Goal: Task Accomplishment & Management: Manage account settings

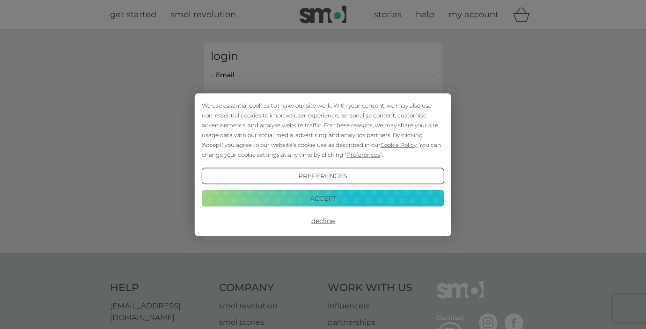
type input "[EMAIL_ADDRESS][DOMAIN_NAME]"
click at [323, 147] on button "Login" at bounding box center [323, 147] width 225 height 27
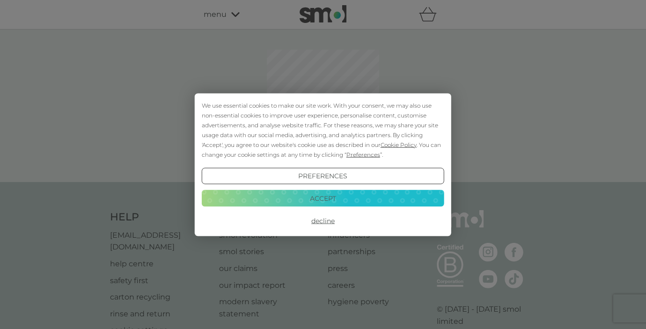
click at [334, 196] on button "Accept" at bounding box center [323, 198] width 242 height 17
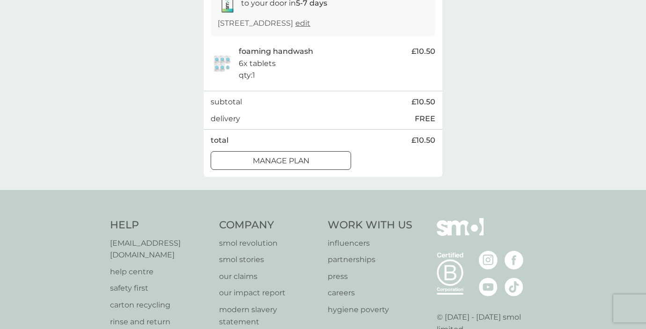
scroll to position [175, 0]
click at [314, 158] on div "Manage plan" at bounding box center [280, 159] width 139 height 12
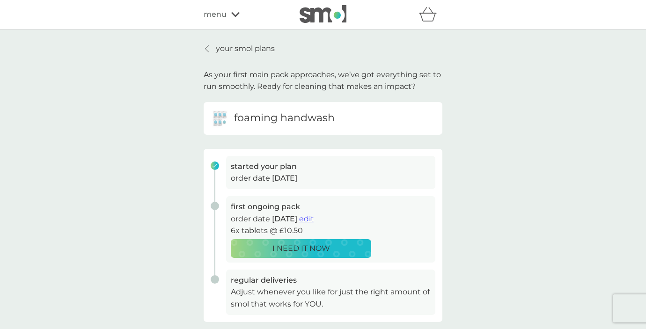
click at [313, 215] on span "edit" at bounding box center [306, 218] width 15 height 9
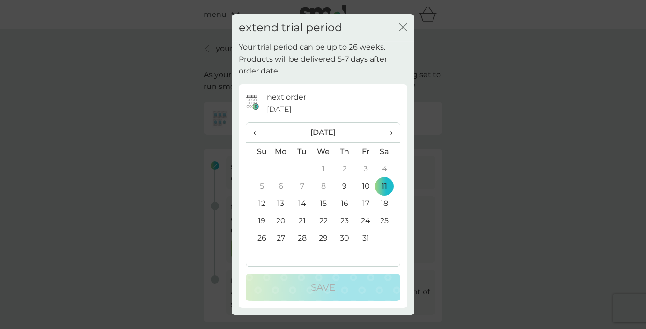
click at [385, 186] on td "11" at bounding box center [387, 185] width 23 height 17
click at [457, 142] on div "extend trial period close Your trial period can be up to 26 weeks. Products wil…" at bounding box center [323, 164] width 646 height 329
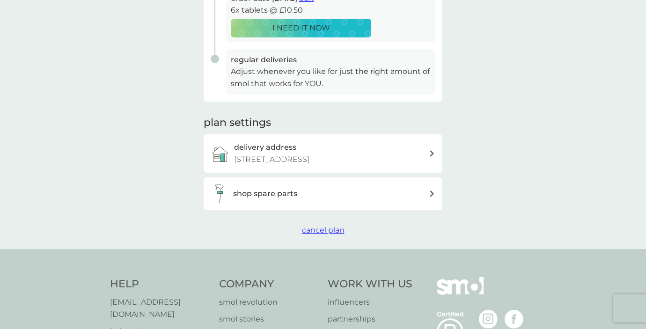
scroll to position [223, 0]
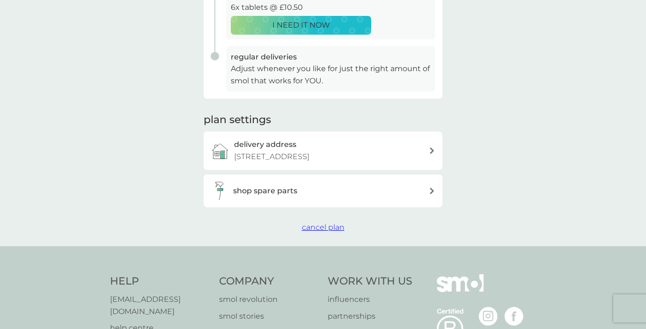
click at [329, 65] on p "Adjust whenever you like for just the right amount of smol that works for YOU." at bounding box center [331, 75] width 200 height 24
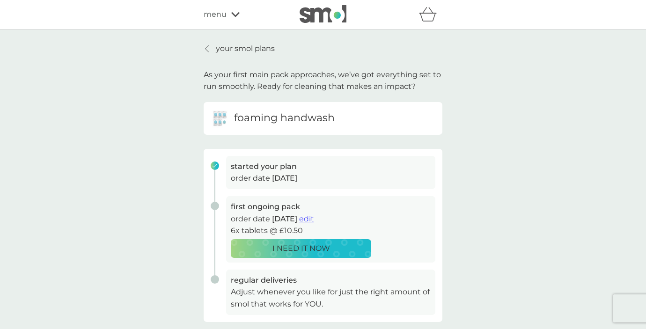
scroll to position [0, 0]
click at [235, 14] on icon at bounding box center [235, 15] width 8 height 6
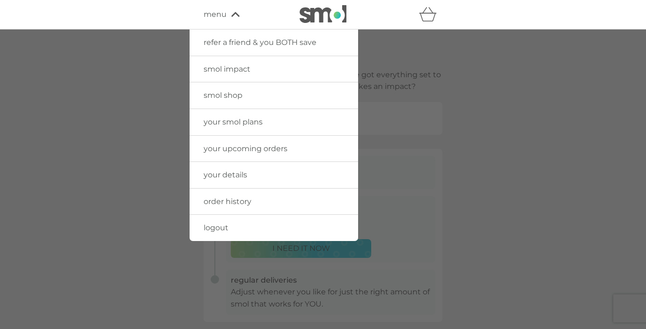
click at [237, 93] on span "smol shop" at bounding box center [222, 95] width 39 height 9
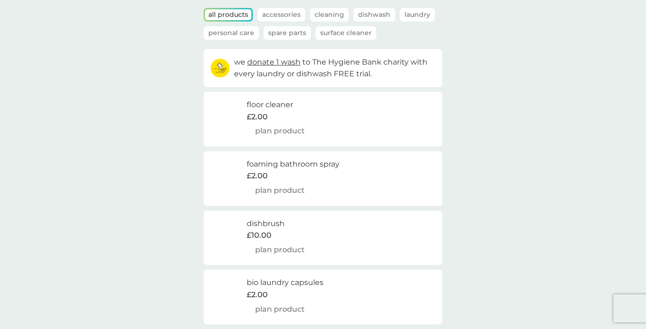
scroll to position [63, 0]
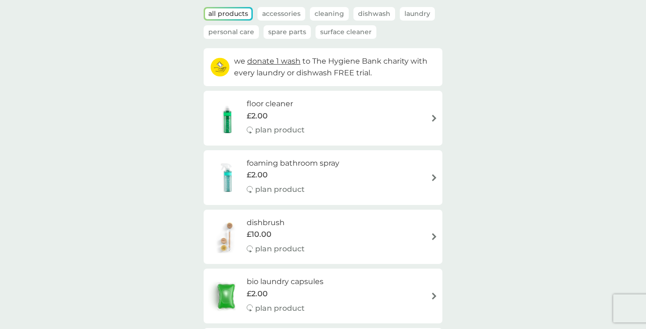
click at [375, 117] on div "floor cleaner £2.00 plan product" at bounding box center [322, 118] width 229 height 41
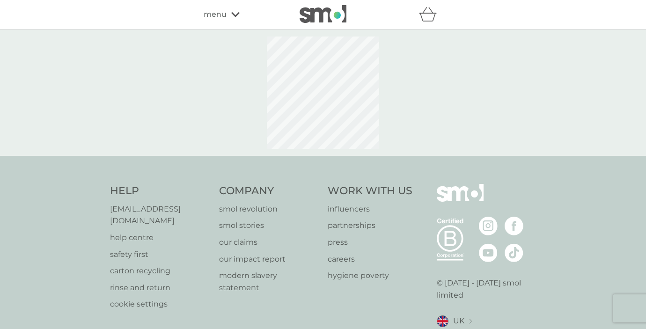
select select "84"
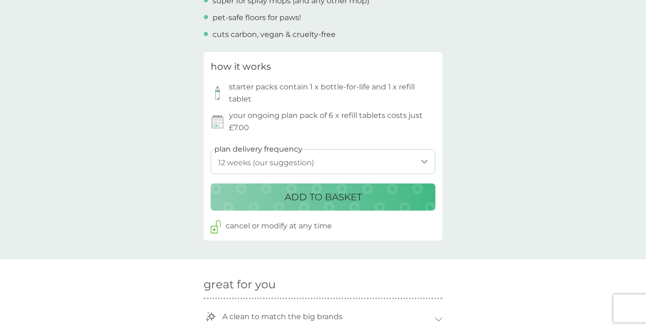
scroll to position [409, 0]
click at [331, 84] on p "starter packs contain 1 x bottle-for-life and 1 x refill tablet" at bounding box center [332, 92] width 206 height 24
click at [338, 189] on p "ADD TO BASKET" at bounding box center [322, 196] width 77 height 15
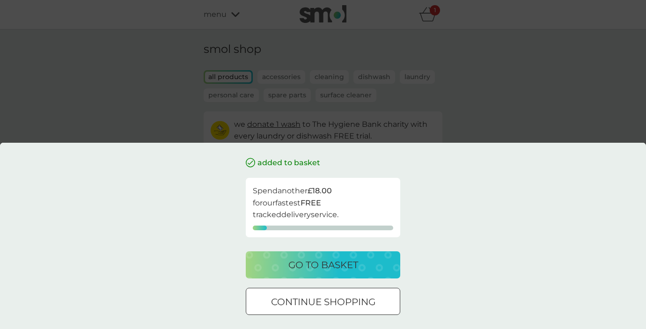
click at [332, 292] on button "continue shopping" at bounding box center [323, 301] width 154 height 27
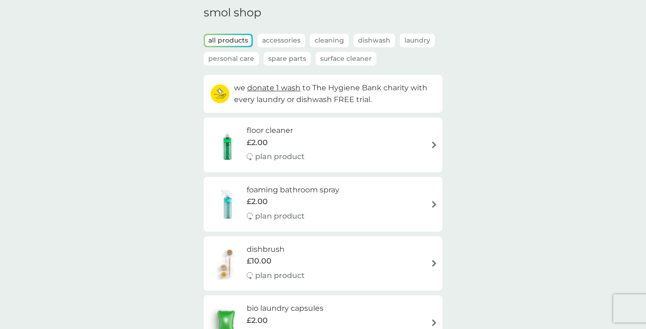
scroll to position [37, 0]
click at [323, 210] on div "plan product" at bounding box center [293, 216] width 93 height 12
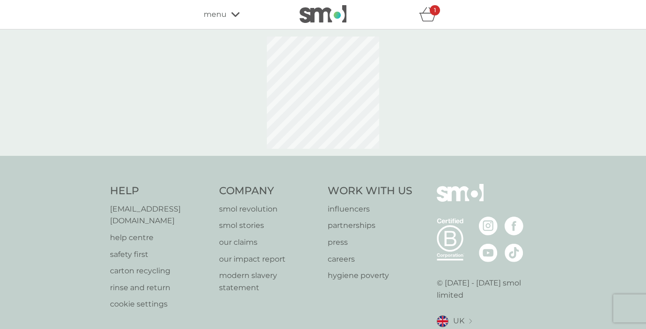
select select "182"
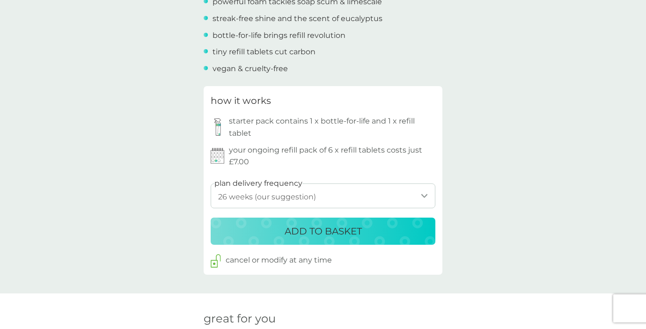
scroll to position [399, 0]
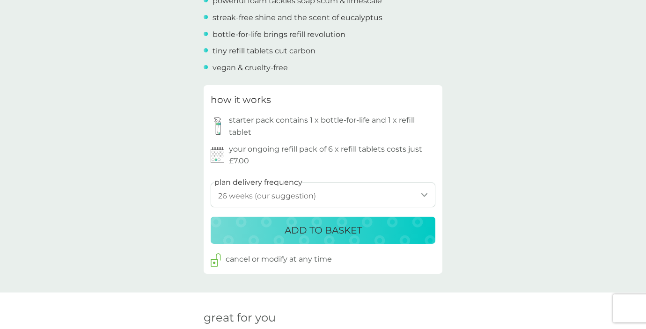
click at [323, 227] on p "ADD TO BASKET" at bounding box center [322, 230] width 77 height 15
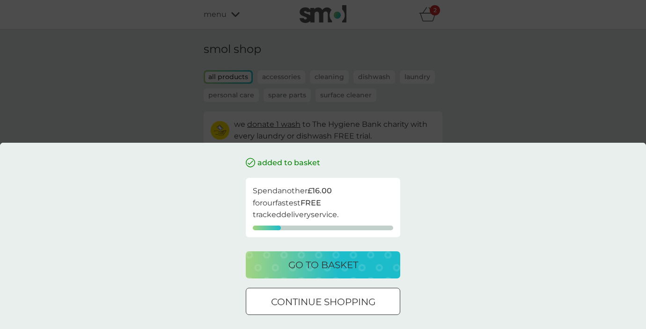
click at [309, 297] on div at bounding box center [323, 302] width 34 height 10
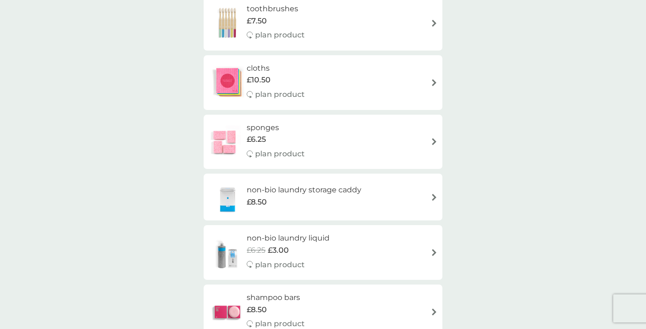
scroll to position [744, 0]
click at [321, 121] on div "sponges £6.25 plan product" at bounding box center [322, 141] width 229 height 41
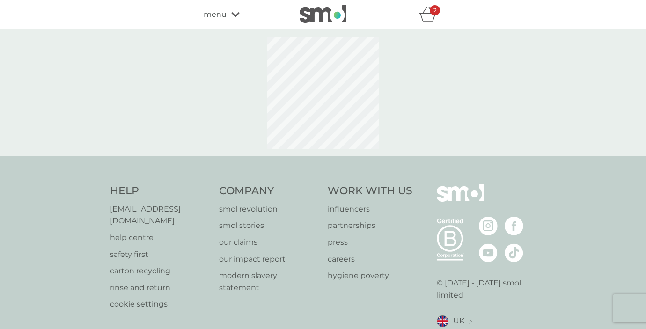
select select "63"
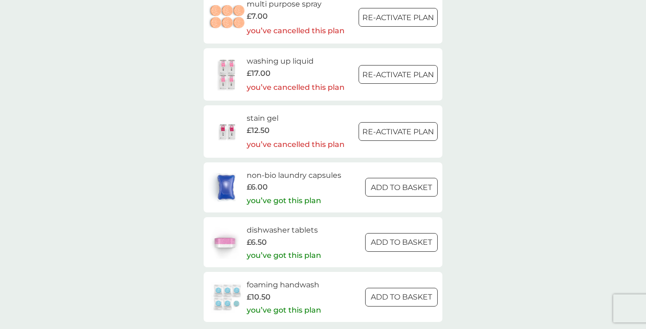
scroll to position [1319, 0]
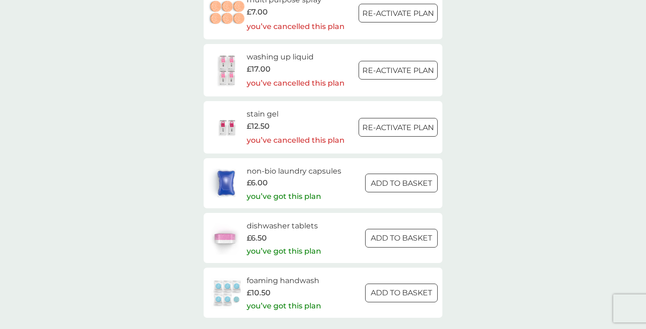
click at [415, 178] on div at bounding box center [402, 183] width 34 height 10
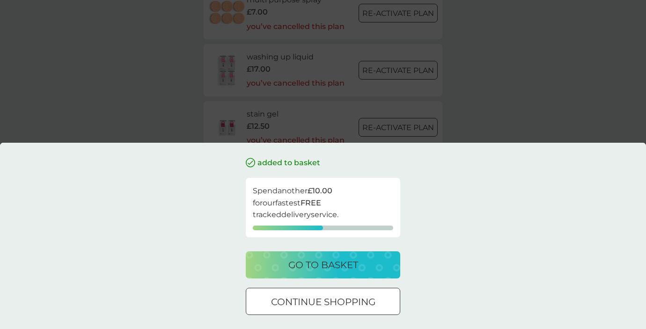
click at [309, 303] on div at bounding box center [323, 302] width 34 height 10
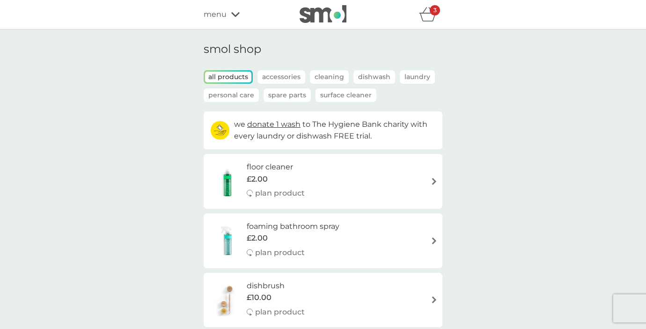
scroll to position [0, 0]
click at [428, 12] on icon "basket" at bounding box center [428, 14] width 18 height 15
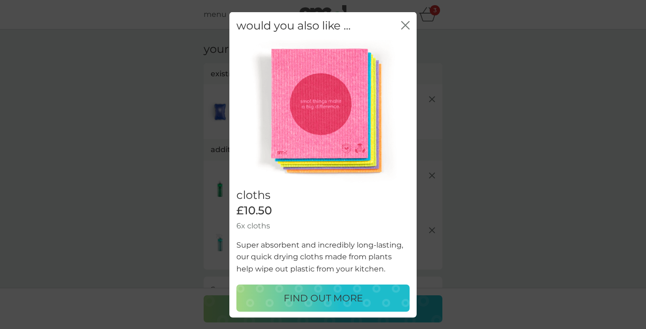
click at [406, 28] on icon "close" at bounding box center [405, 25] width 8 height 8
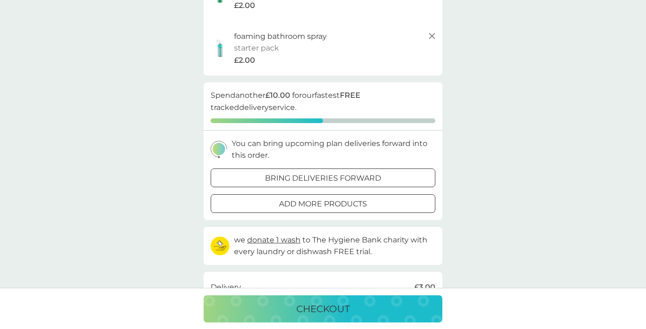
scroll to position [145, 0]
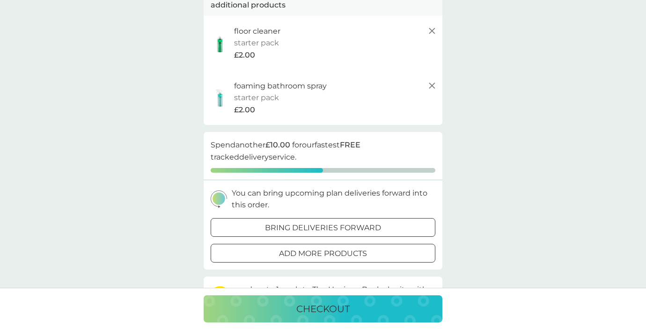
click at [327, 253] on div at bounding box center [323, 253] width 34 height 10
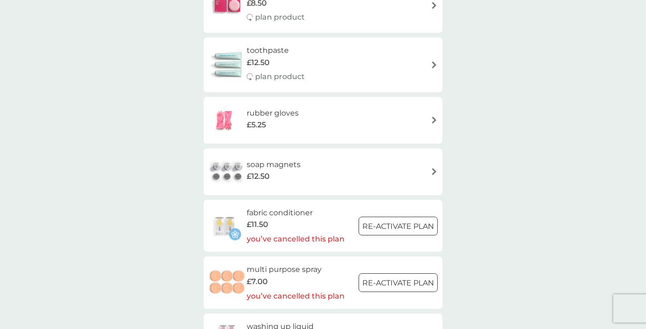
scroll to position [1050, 0]
click at [333, 106] on div "rubber gloves £5.25" at bounding box center [322, 119] width 229 height 33
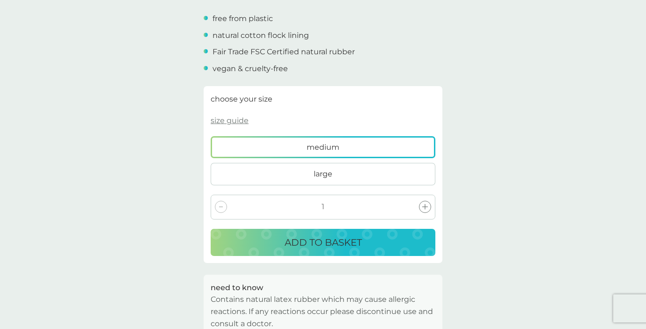
scroll to position [327, 0]
click at [323, 234] on p "ADD TO BASKET" at bounding box center [322, 241] width 77 height 15
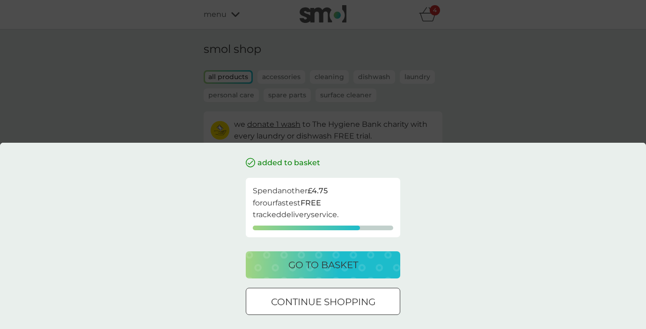
click at [331, 299] on div at bounding box center [323, 302] width 34 height 10
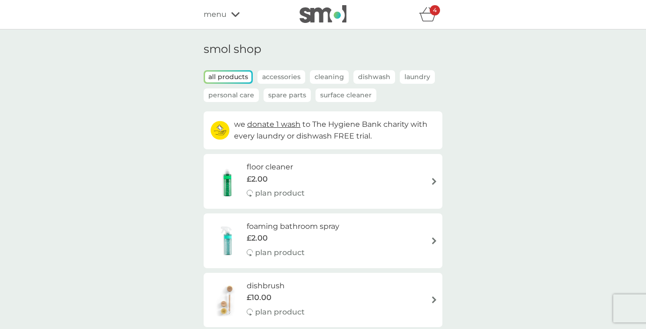
click at [237, 94] on p "Personal Care" at bounding box center [230, 95] width 55 height 14
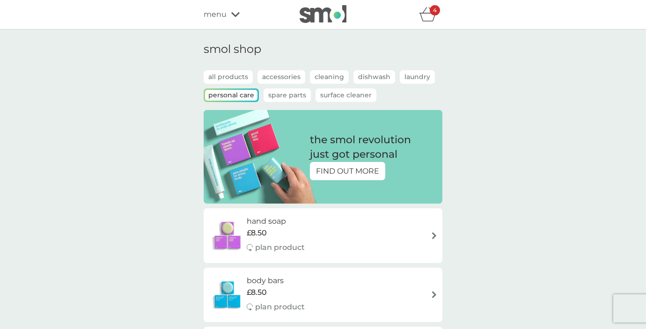
click at [286, 76] on p "Accessories" at bounding box center [281, 77] width 48 height 14
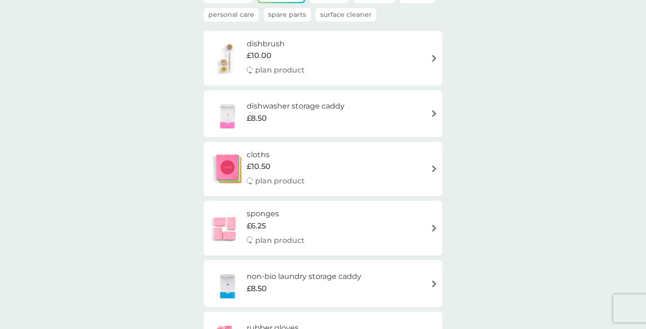
scroll to position [89, 0]
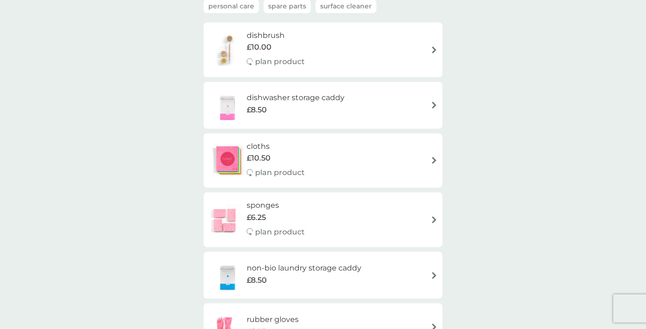
click at [282, 158] on div "£10.50" at bounding box center [276, 158] width 58 height 12
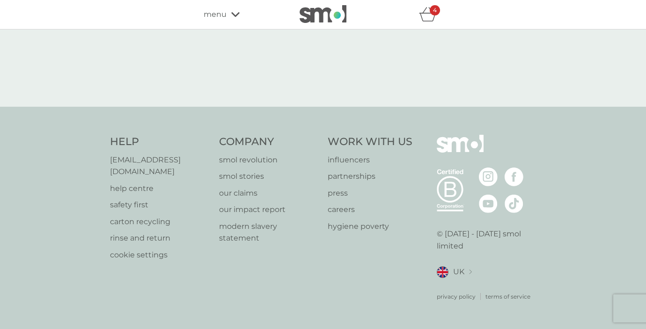
select select "91"
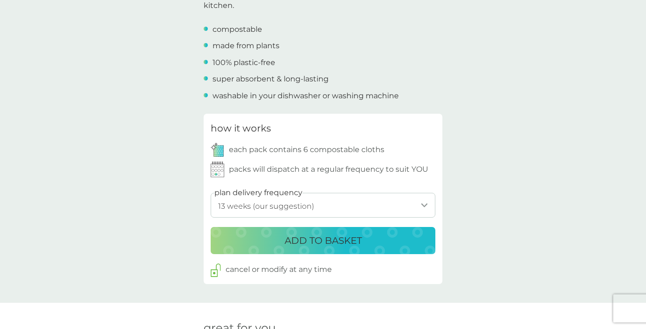
scroll to position [335, 0]
click at [335, 233] on p "ADD TO BASKET" at bounding box center [322, 240] width 77 height 15
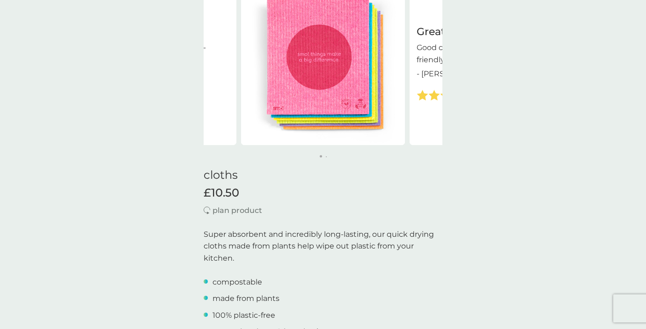
scroll to position [82, 0]
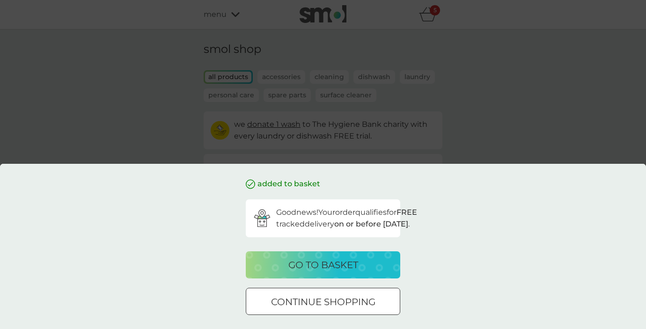
click at [352, 264] on p "go to basket" at bounding box center [323, 264] width 70 height 15
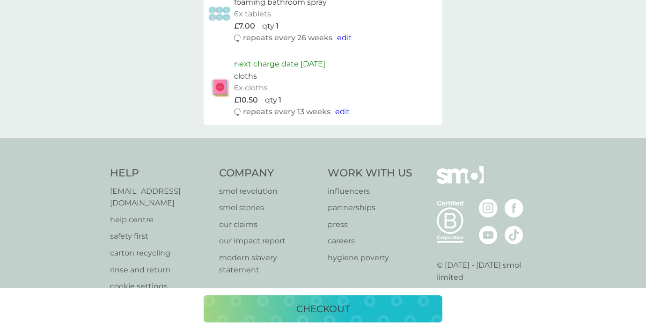
scroll to position [849, 0]
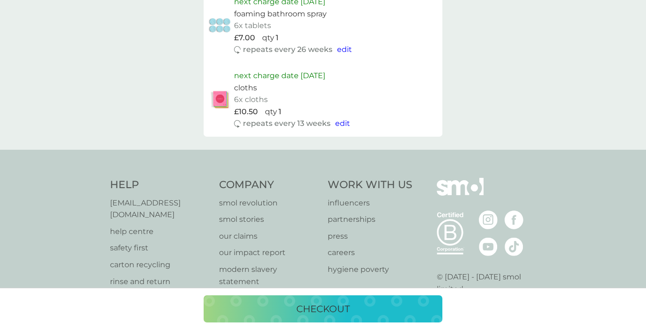
click at [334, 308] on p "checkout" at bounding box center [322, 308] width 53 height 15
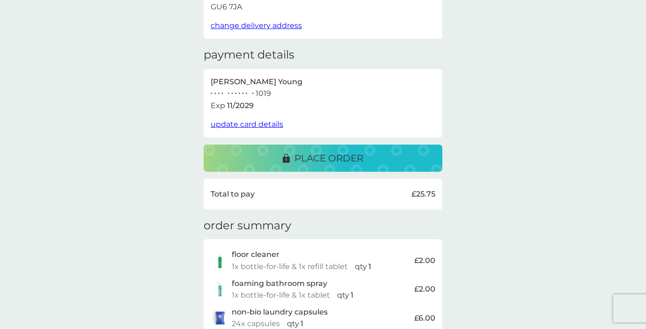
scroll to position [69, 0]
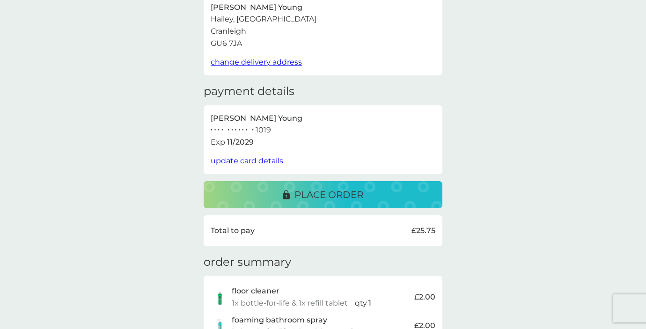
click at [353, 194] on p "place order" at bounding box center [328, 194] width 69 height 15
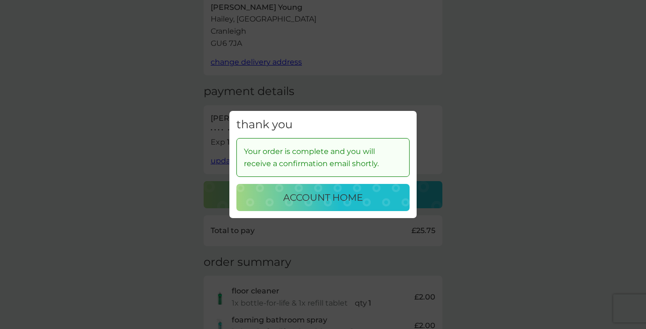
click at [364, 194] on div "account home" at bounding box center [323, 197] width 154 height 15
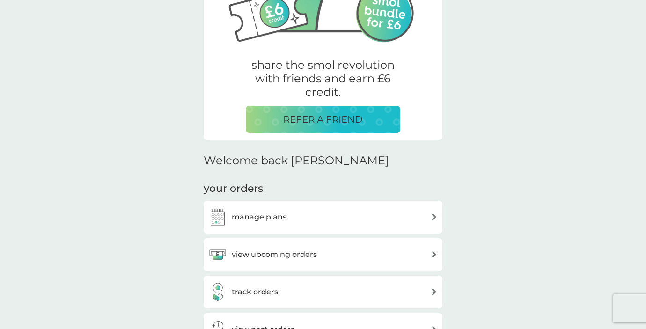
scroll to position [153, 0]
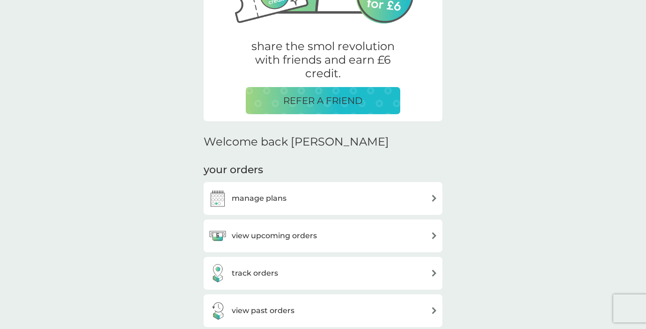
click at [359, 197] on div "manage plans" at bounding box center [322, 198] width 229 height 19
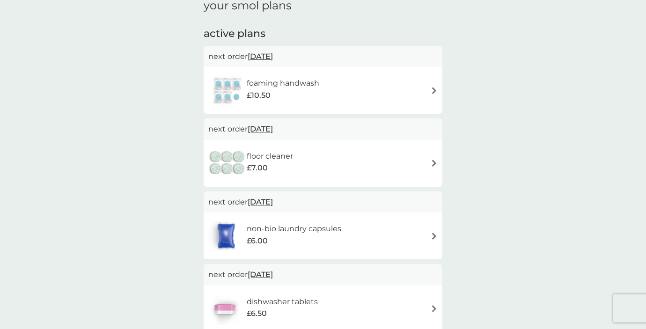
scroll to position [43, 0]
click at [357, 90] on div "foaming handwash £10.50" at bounding box center [322, 90] width 229 height 33
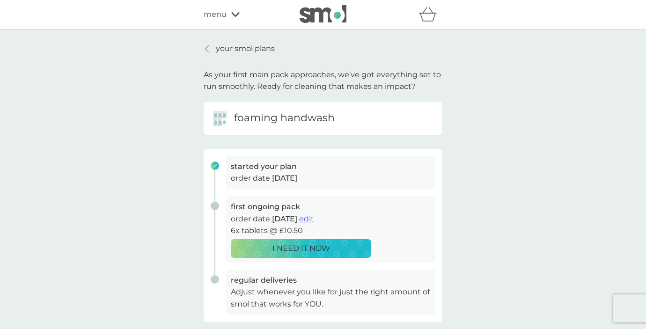
click at [479, 170] on div "your smol plans As your first main pack approaches, we’ve got everything set to…" at bounding box center [323, 249] width 646 height 440
click at [229, 49] on p "your smol plans" at bounding box center [245, 49] width 59 height 12
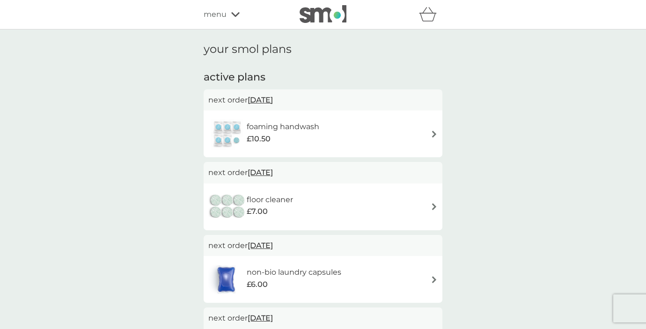
click at [426, 16] on icon "basket" at bounding box center [428, 14] width 18 height 15
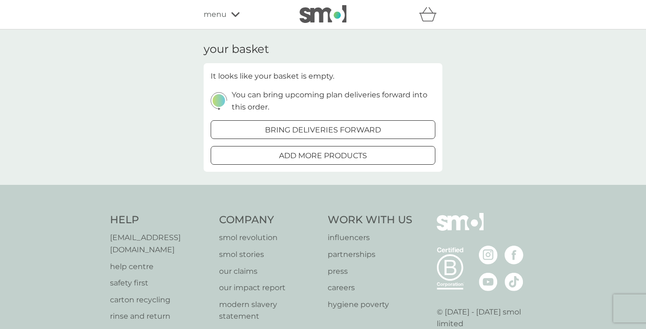
click at [490, 78] on div "your basket It looks like your basket is empty. You can bring upcoming plan del…" at bounding box center [323, 106] width 646 height 155
click at [211, 15] on span "menu" at bounding box center [214, 14] width 23 height 12
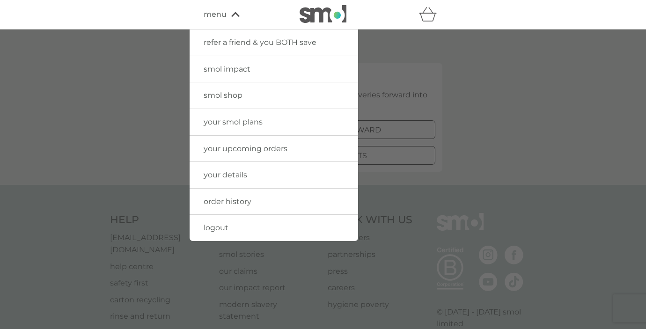
click at [307, 144] on link "your upcoming orders" at bounding box center [273, 149] width 168 height 26
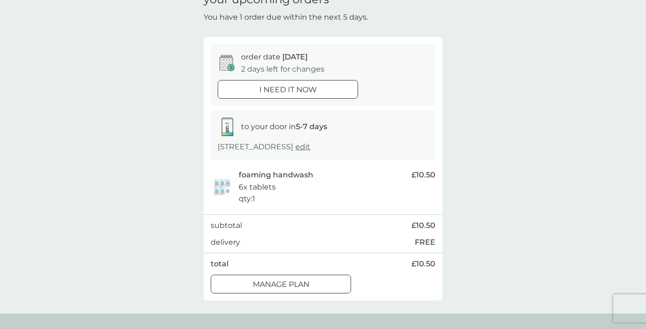
scroll to position [55, 0]
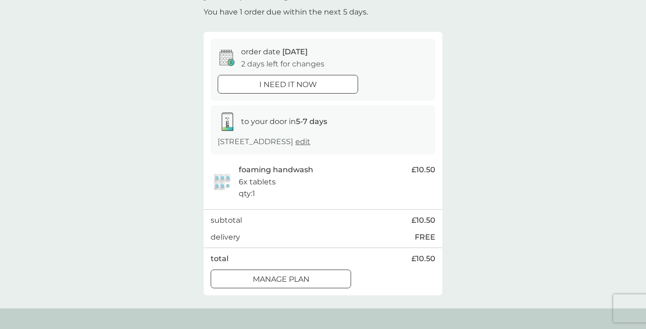
click at [298, 273] on p "Manage plan" at bounding box center [281, 279] width 57 height 12
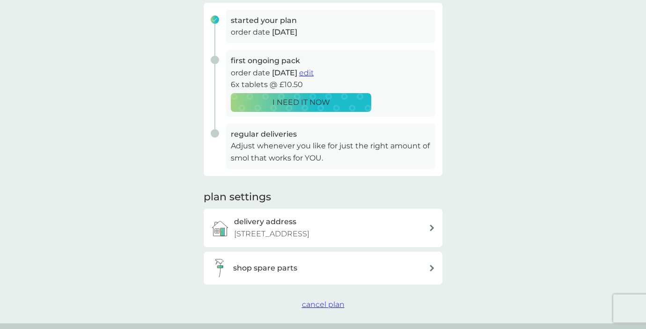
scroll to position [147, 0]
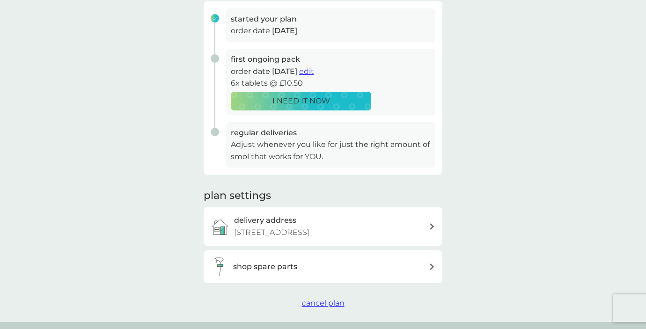
click at [509, 145] on div "your smol plans As your first main pack approaches, we’ve got everything set to…" at bounding box center [323, 102] width 646 height 440
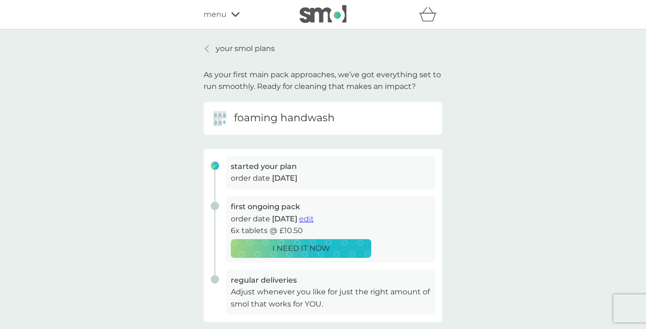
scroll to position [0, 0]
click at [313, 217] on span "edit" at bounding box center [306, 218] width 15 height 9
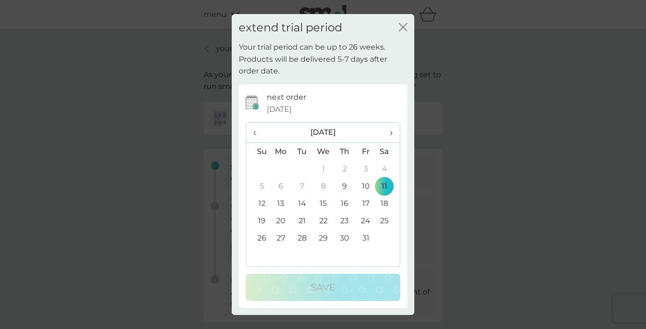
click at [440, 155] on div "extend trial period close Your trial period can be up to 26 weeks. Products wil…" at bounding box center [323, 164] width 646 height 329
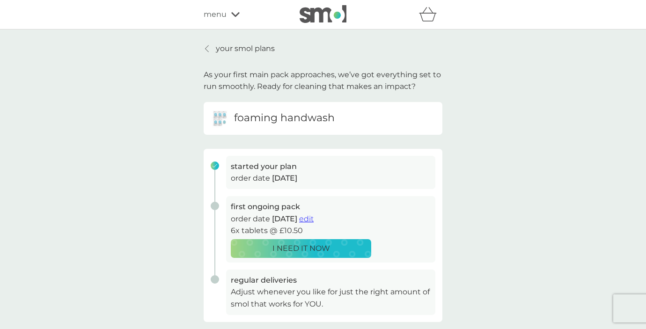
click at [432, 12] on icon "basket" at bounding box center [430, 10] width 4 height 6
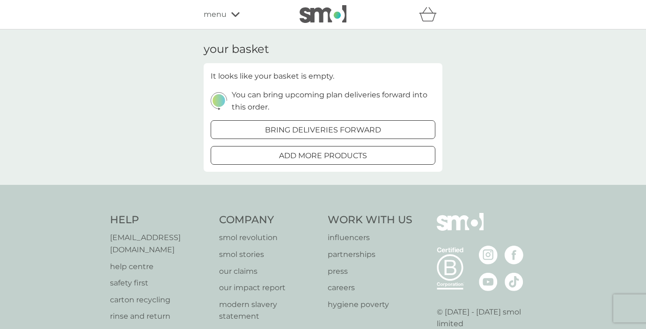
click at [339, 127] on div at bounding box center [323, 130] width 34 height 10
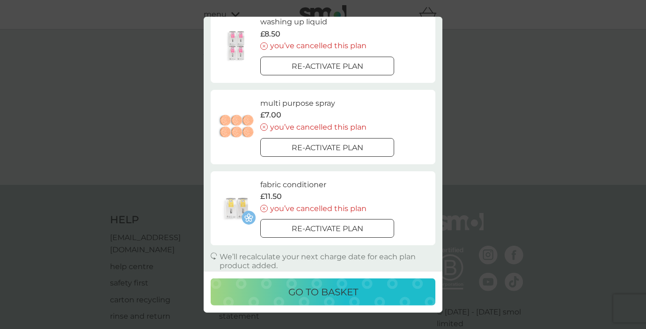
scroll to position [463, 0]
click at [489, 183] on div "your existing plans close foaming handwash £10.50 add to basket floor cleaner £…" at bounding box center [323, 164] width 646 height 329
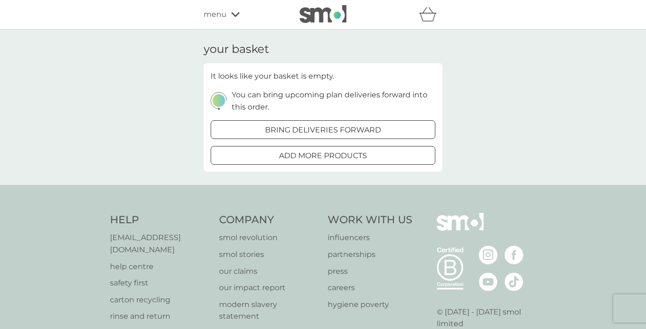
click at [426, 20] on icon "basket" at bounding box center [428, 14] width 18 height 15
click at [427, 14] on icon "basket" at bounding box center [428, 17] width 16 height 8
click at [222, 13] on span "menu" at bounding box center [214, 14] width 23 height 12
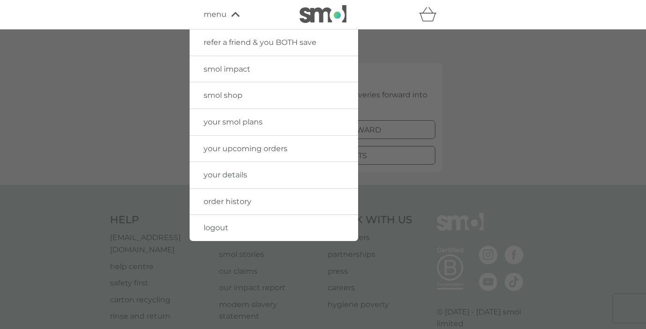
click at [222, 145] on span "your upcoming orders" at bounding box center [245, 148] width 84 height 9
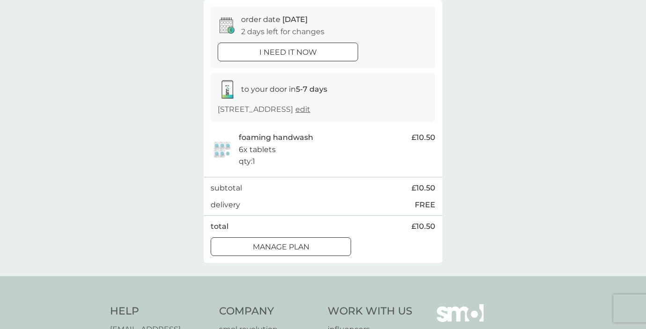
scroll to position [113, 0]
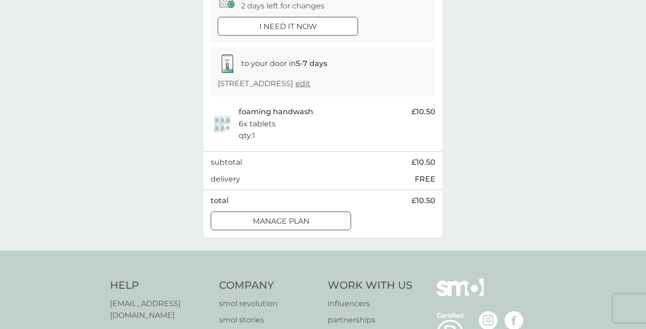
click at [262, 221] on p "Manage plan" at bounding box center [281, 221] width 57 height 12
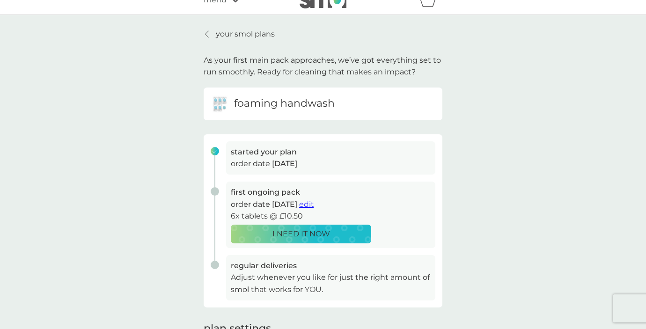
scroll to position [15, 0]
click at [313, 201] on span "edit" at bounding box center [306, 203] width 15 height 9
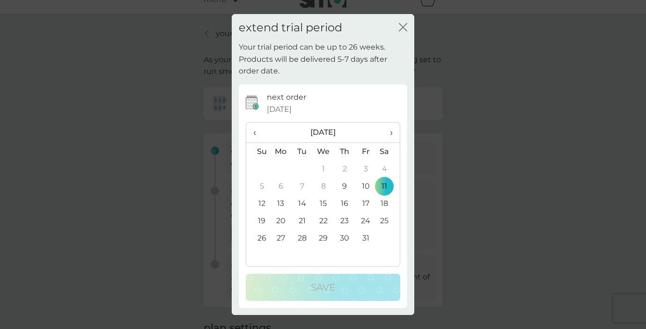
click at [402, 30] on icon "close" at bounding box center [403, 27] width 8 height 8
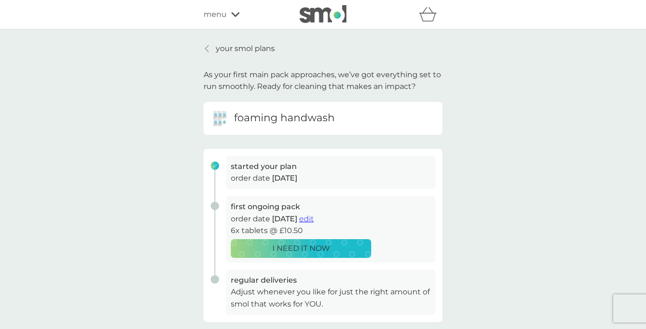
scroll to position [0, 0]
click at [229, 15] on div "menu" at bounding box center [243, 14] width 80 height 12
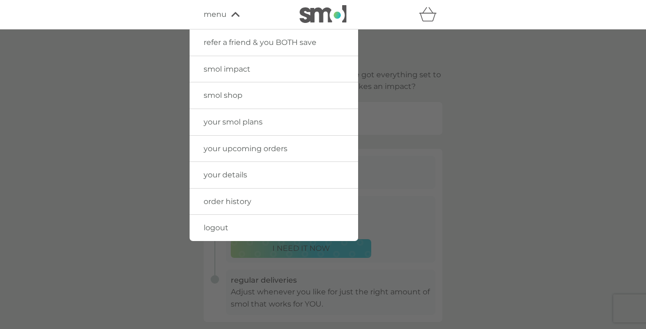
click at [235, 150] on span "your upcoming orders" at bounding box center [245, 148] width 84 height 9
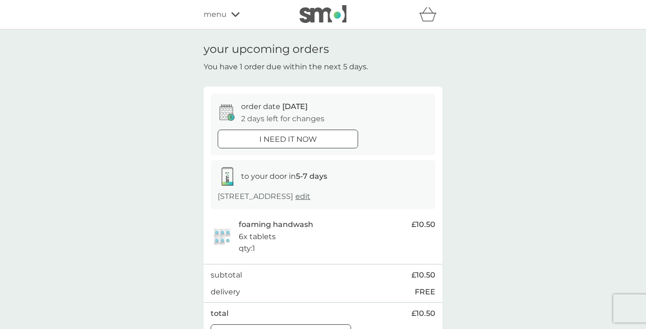
click at [232, 12] on icon at bounding box center [235, 15] width 8 height 6
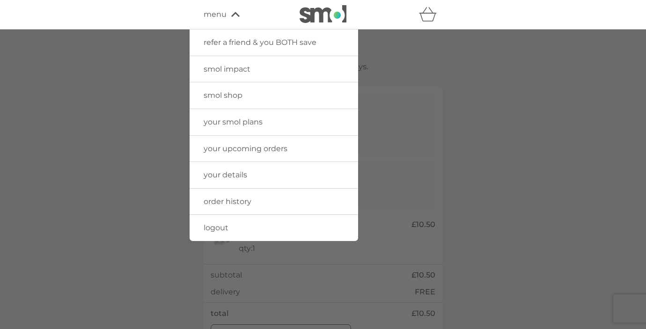
click at [235, 123] on span "your smol plans" at bounding box center [232, 121] width 59 height 9
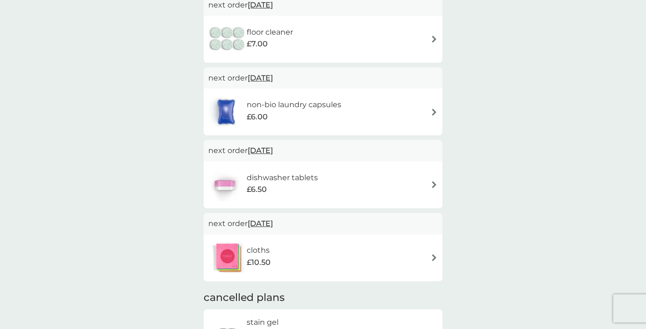
scroll to position [167, 0]
click at [321, 243] on div "cloths £10.50" at bounding box center [322, 258] width 229 height 33
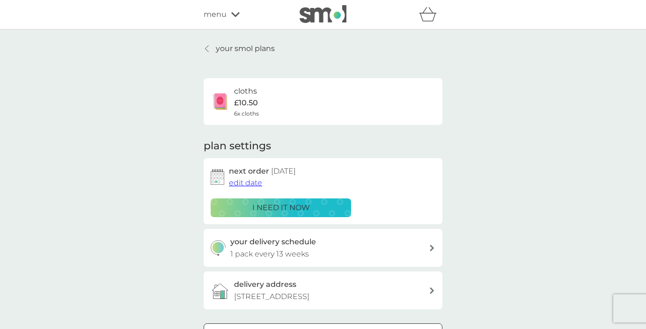
click at [249, 180] on span "edit date" at bounding box center [245, 182] width 33 height 9
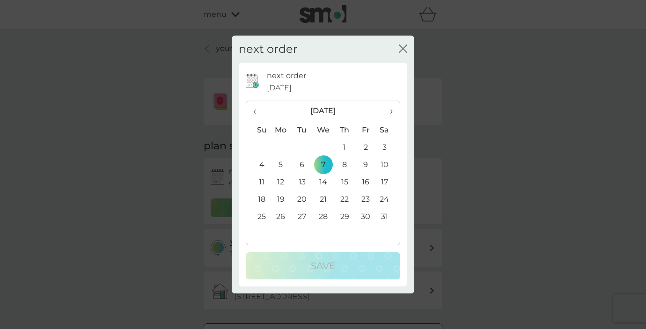
click at [254, 109] on span "‹" at bounding box center [258, 111] width 10 height 20
click at [386, 165] on td "11" at bounding box center [387, 164] width 23 height 17
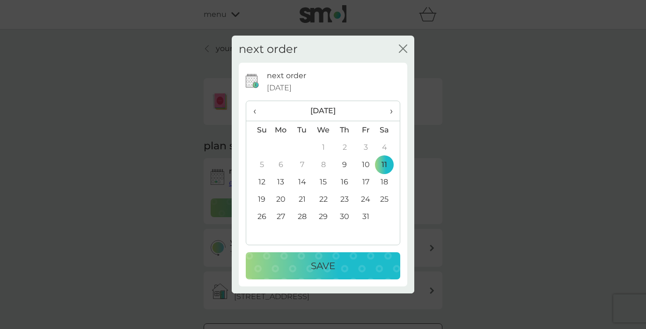
click at [317, 262] on p "Save" at bounding box center [323, 265] width 24 height 15
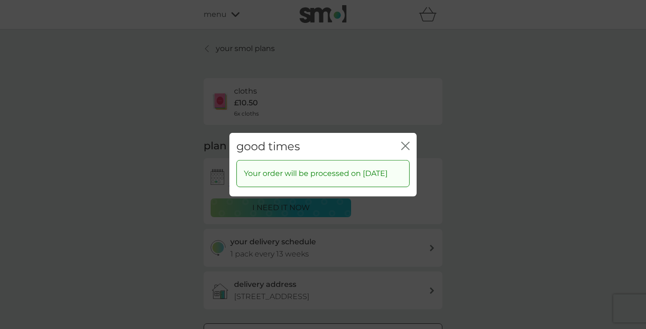
click at [401, 141] on icon "close" at bounding box center [405, 145] width 8 height 8
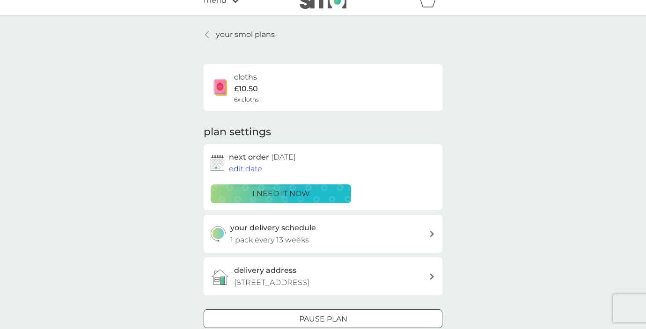
scroll to position [23, 0]
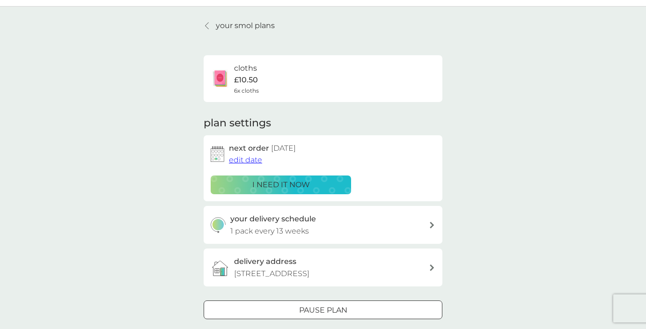
click at [379, 215] on div "your delivery schedule 1 pack every 13 weeks" at bounding box center [329, 225] width 199 height 24
select select "91"
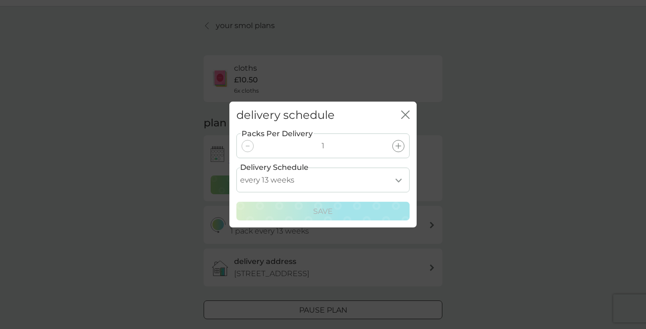
click at [405, 113] on icon "close" at bounding box center [405, 114] width 8 height 8
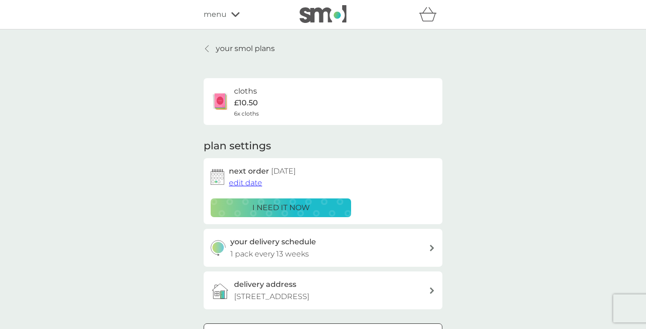
scroll to position [0, 0]
click at [236, 14] on icon at bounding box center [235, 15] width 8 height 6
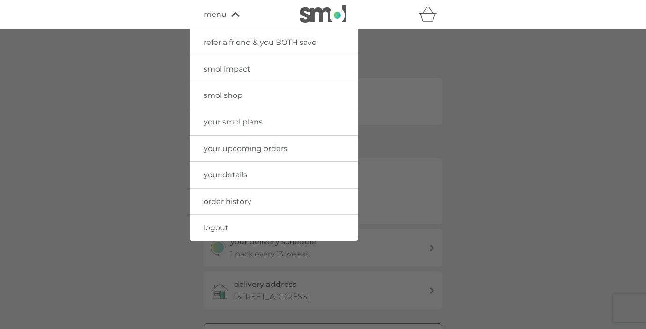
click at [256, 144] on span "your upcoming orders" at bounding box center [245, 148] width 84 height 9
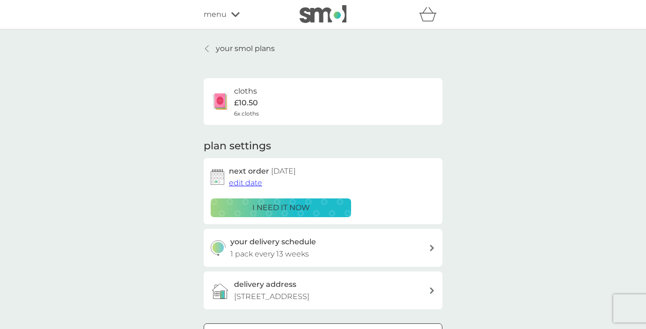
click at [232, 14] on icon at bounding box center [235, 14] width 8 height 5
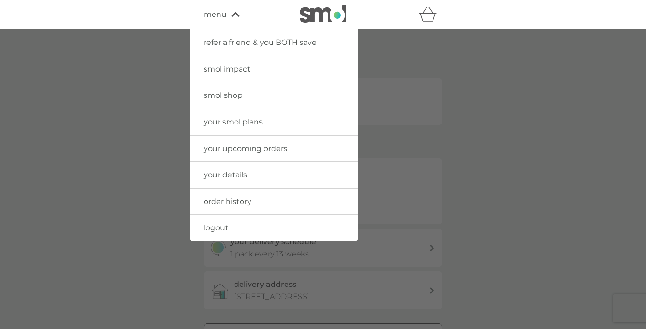
click at [257, 146] on span "your upcoming orders" at bounding box center [245, 148] width 84 height 9
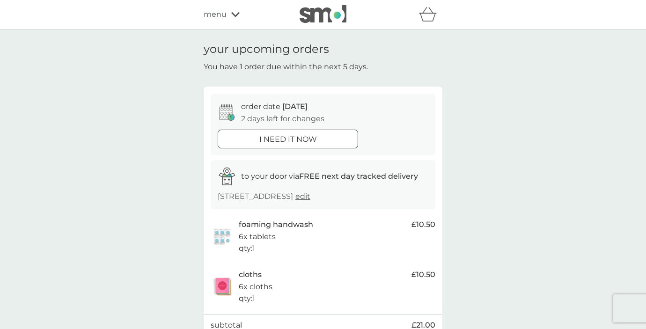
click at [222, 14] on span "menu" at bounding box center [214, 14] width 23 height 12
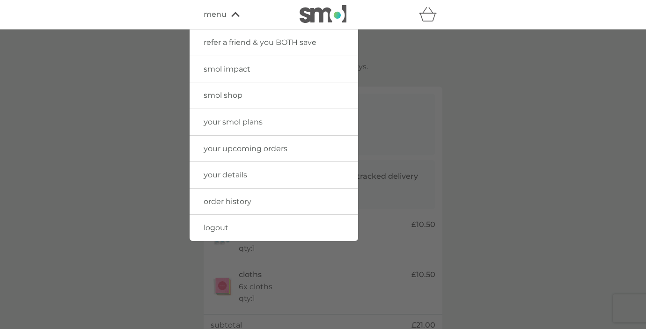
click at [230, 124] on span "your smol plans" at bounding box center [232, 121] width 59 height 9
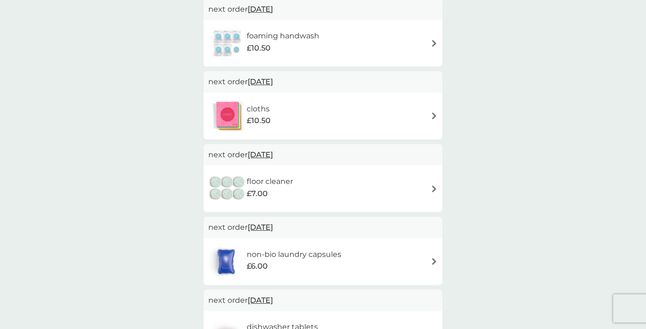
scroll to position [101, 0]
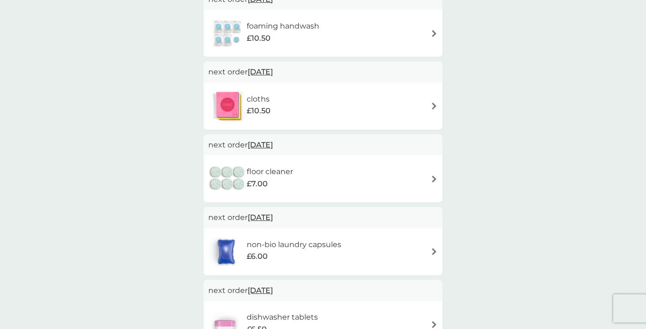
click at [305, 156] on div "floor cleaner £7.00" at bounding box center [322, 178] width 239 height 47
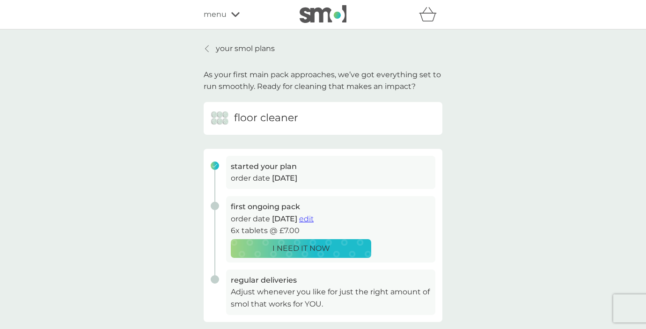
click at [313, 218] on span "edit" at bounding box center [306, 218] width 15 height 9
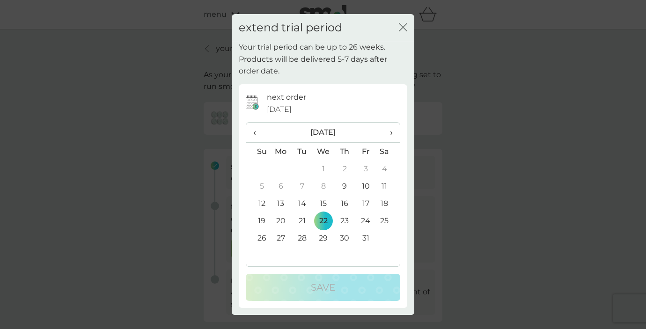
click at [383, 182] on td "11" at bounding box center [387, 185] width 23 height 17
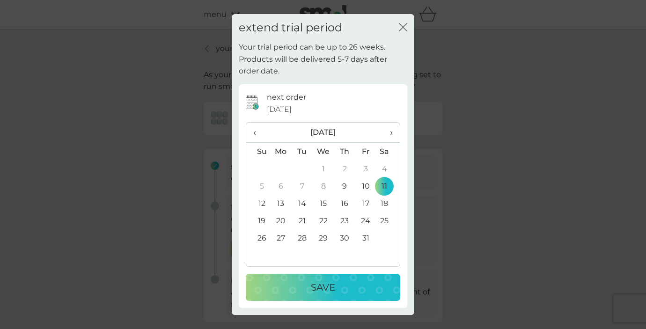
click at [306, 289] on div "Save" at bounding box center [323, 287] width 136 height 15
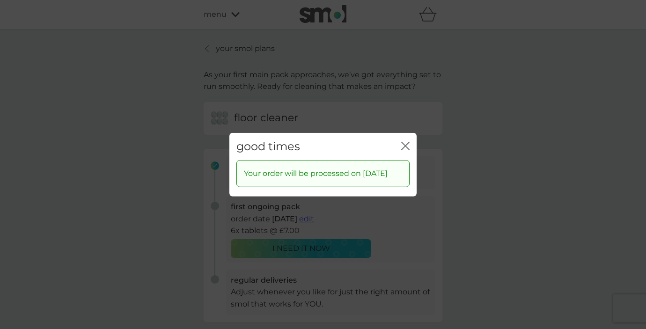
click at [405, 141] on icon "close" at bounding box center [405, 145] width 8 height 8
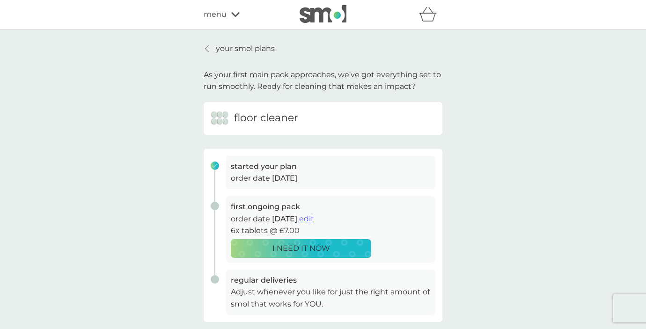
click at [216, 15] on span "menu" at bounding box center [214, 14] width 23 height 12
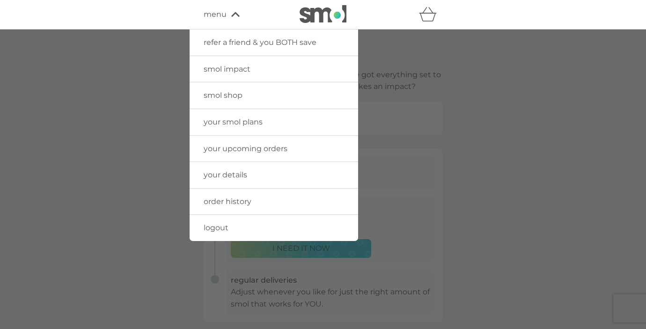
click at [229, 118] on span "your smol plans" at bounding box center [232, 121] width 59 height 9
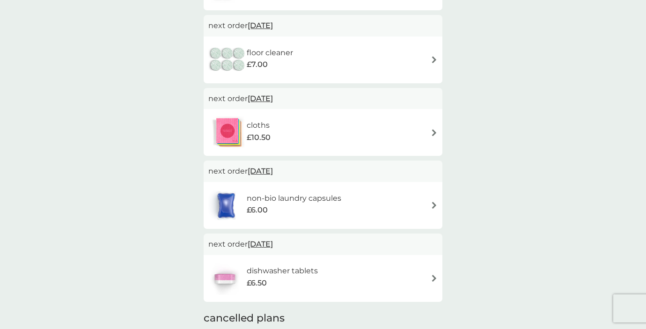
scroll to position [154, 0]
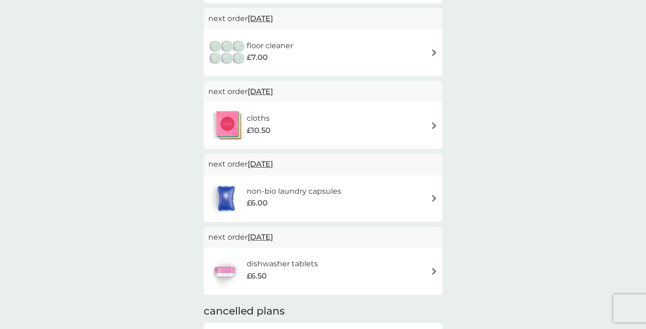
click at [381, 189] on div "non-bio laundry capsules £6.00" at bounding box center [322, 198] width 229 height 33
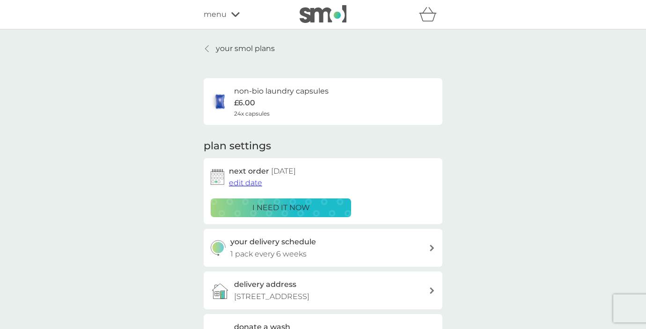
click at [247, 182] on span "edit date" at bounding box center [245, 182] width 33 height 9
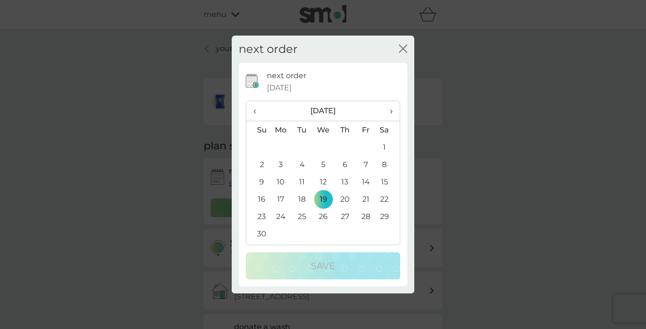
click at [254, 109] on span "‹" at bounding box center [258, 111] width 10 height 20
click at [381, 158] on td "11" at bounding box center [387, 164] width 23 height 17
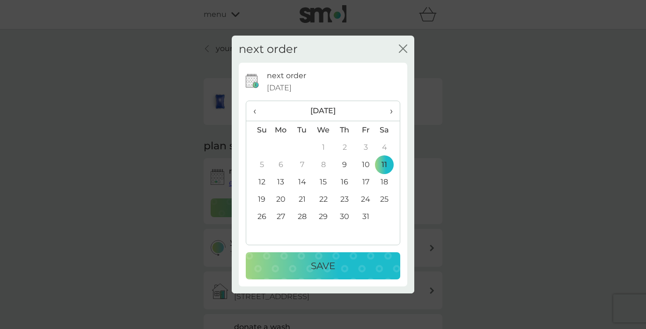
click at [329, 262] on p "Save" at bounding box center [323, 265] width 24 height 15
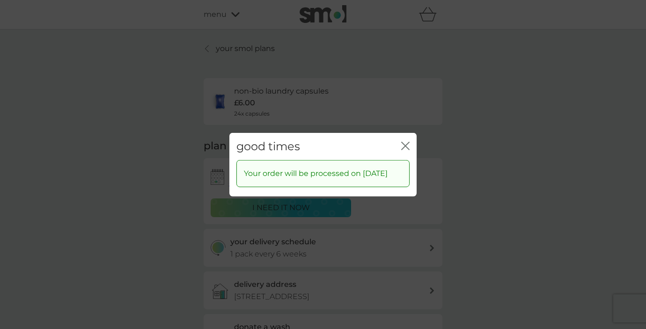
click at [406, 142] on icon "close" at bounding box center [407, 145] width 4 height 7
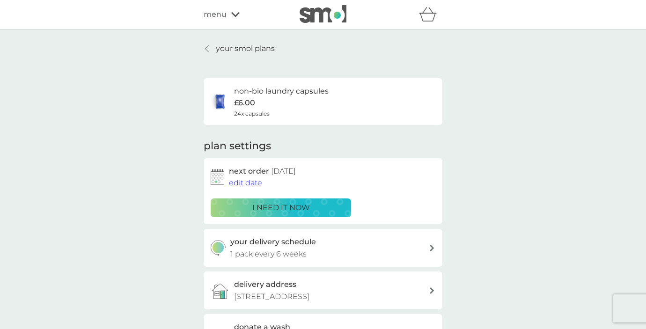
click at [232, 14] on icon at bounding box center [235, 14] width 8 height 5
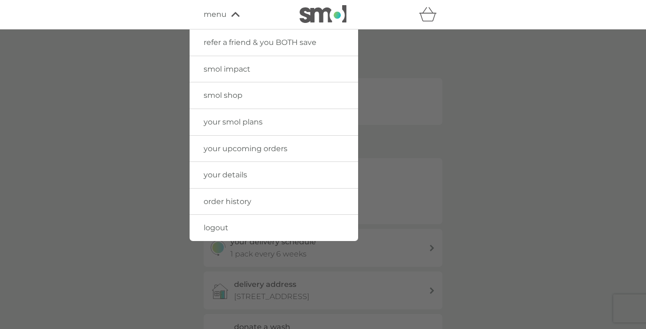
click at [245, 147] on span "your upcoming orders" at bounding box center [245, 148] width 84 height 9
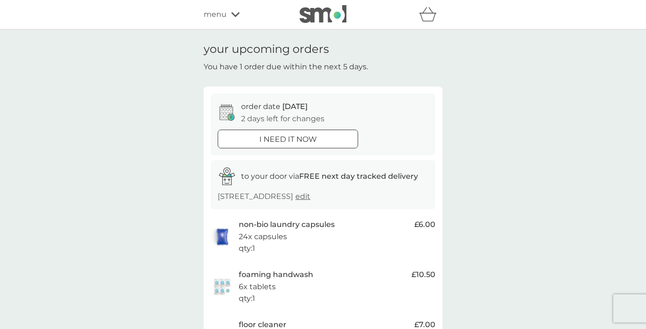
click at [223, 18] on span "menu" at bounding box center [214, 14] width 23 height 12
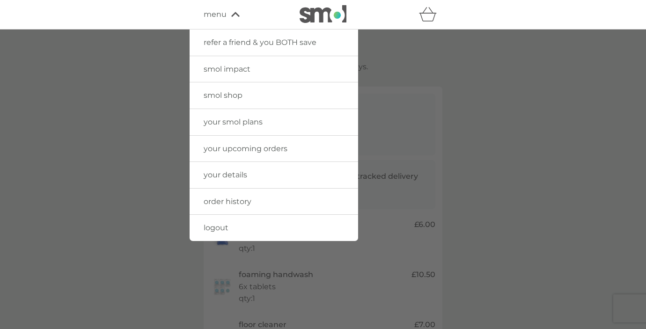
click at [231, 121] on span "your smol plans" at bounding box center [232, 121] width 59 height 9
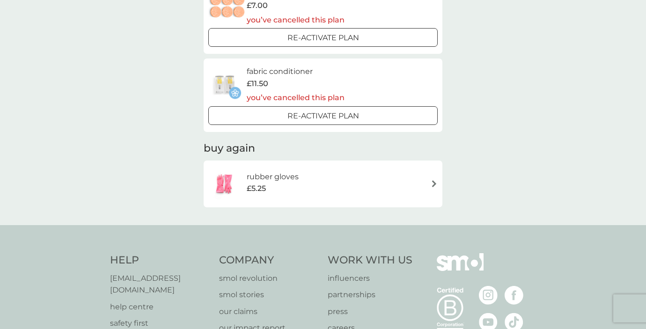
scroll to position [726, 0]
click at [287, 182] on div "£5.25" at bounding box center [273, 188] width 52 height 12
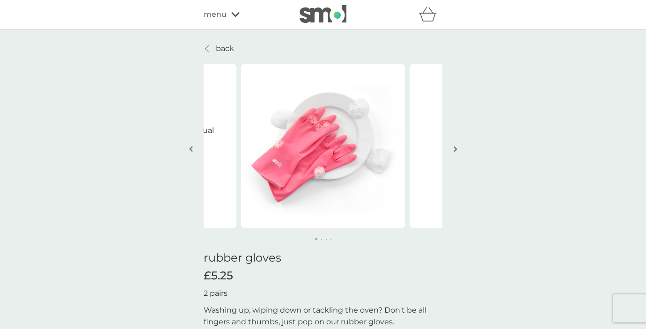
click at [221, 48] on p "back" at bounding box center [225, 49] width 18 height 12
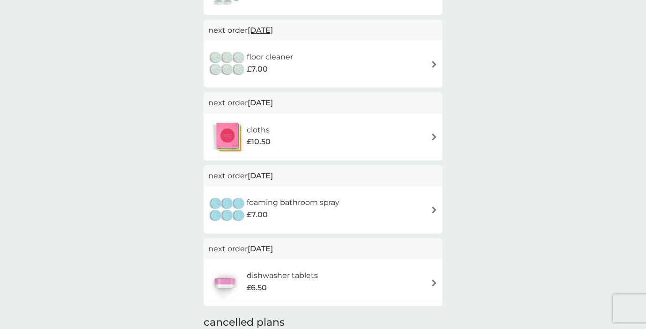
scroll to position [224, 0]
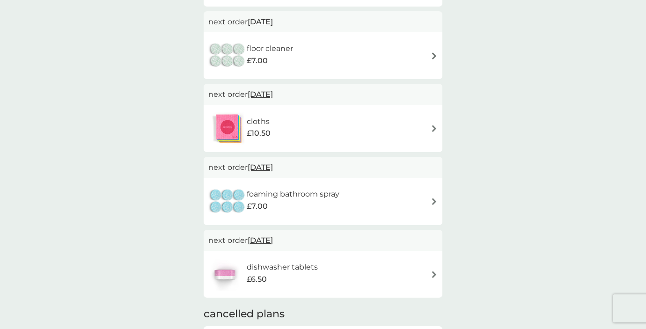
click at [371, 194] on div "foaming bathroom spray £7.00" at bounding box center [322, 201] width 229 height 33
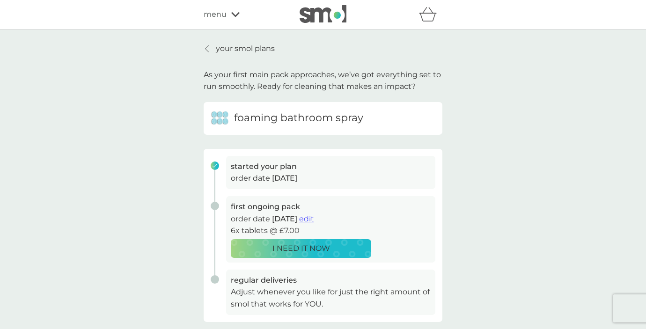
click at [313, 215] on span "edit" at bounding box center [306, 218] width 15 height 9
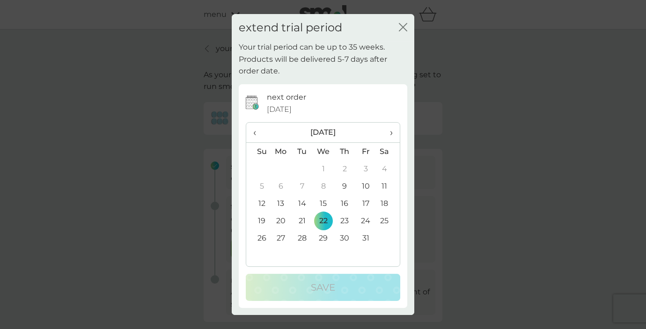
click at [385, 184] on td "11" at bounding box center [387, 185] width 23 height 17
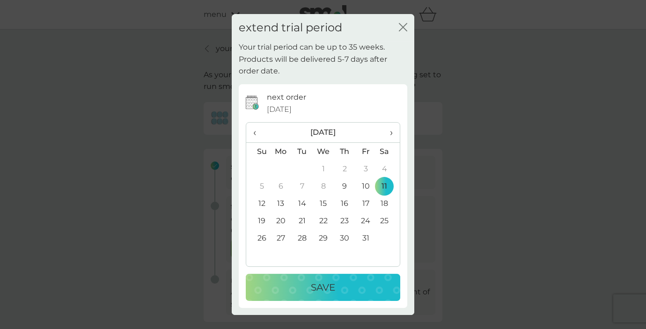
click at [325, 280] on p "Save" at bounding box center [323, 287] width 24 height 15
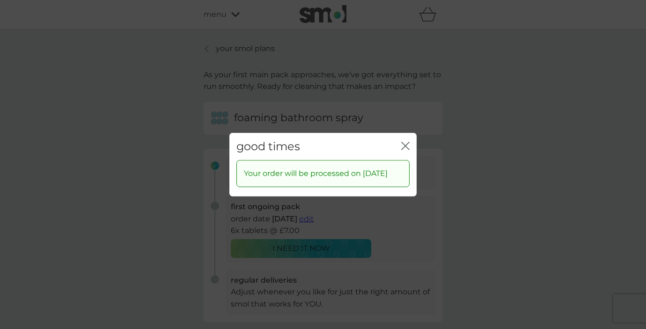
click at [406, 141] on icon "close" at bounding box center [405, 145] width 8 height 8
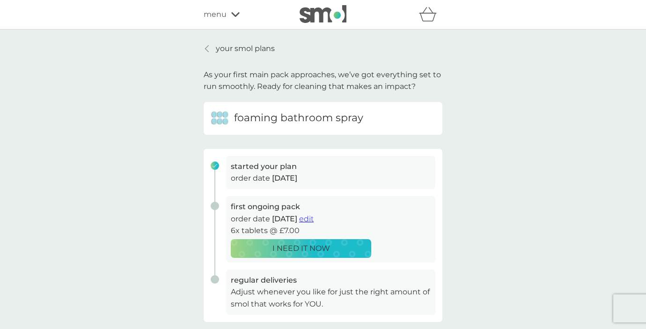
click at [224, 15] on span "menu" at bounding box center [214, 14] width 23 height 12
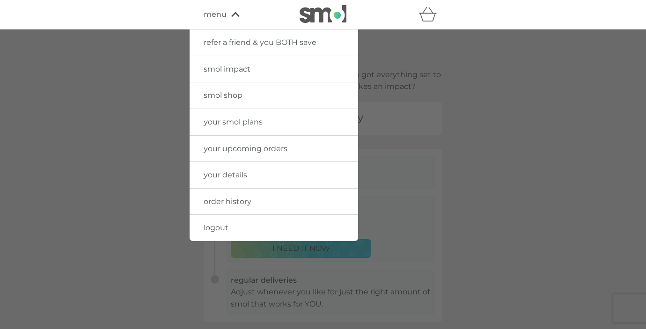
click at [237, 119] on span "your smol plans" at bounding box center [232, 121] width 59 height 9
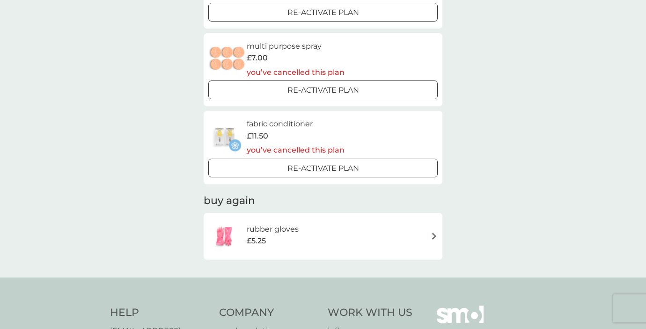
scroll to position [678, 0]
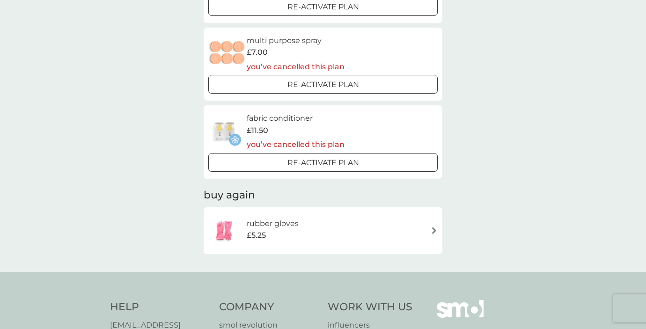
click at [267, 218] on h6 "rubber gloves" at bounding box center [273, 224] width 52 height 12
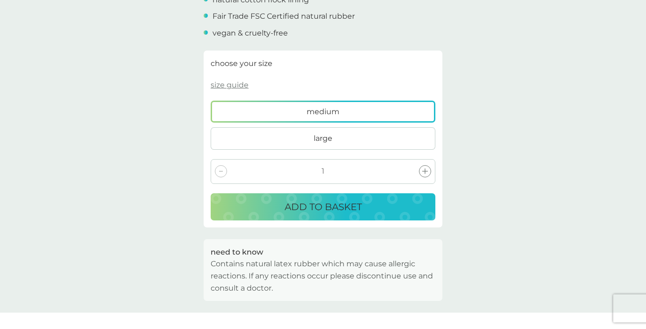
scroll to position [370, 0]
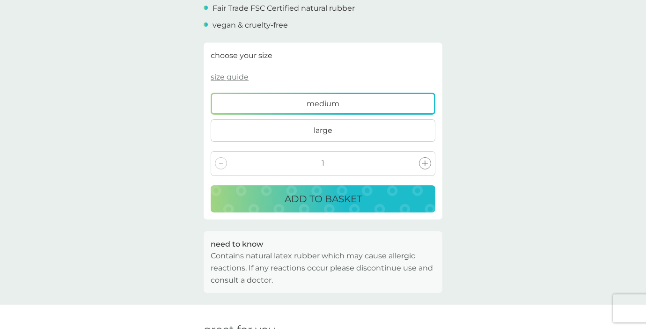
click at [329, 198] on p "ADD TO BASKET" at bounding box center [322, 198] width 77 height 15
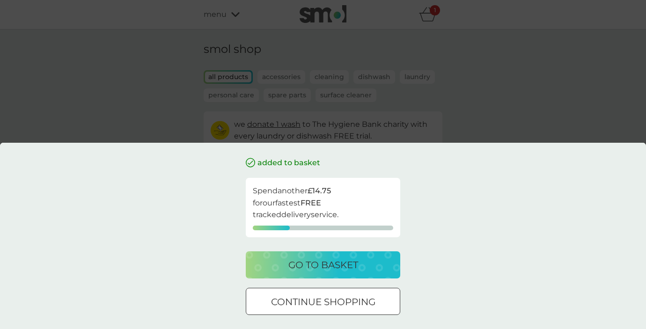
click at [438, 107] on div "added to basket Spend another £14.75 for our fastest FREE tracked delivery serv…" at bounding box center [323, 164] width 646 height 329
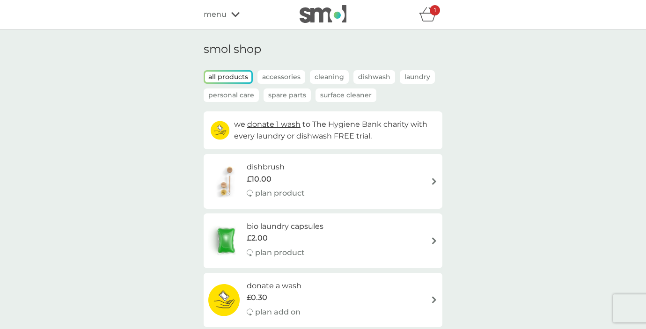
click at [427, 17] on icon "basket" at bounding box center [428, 14] width 18 height 15
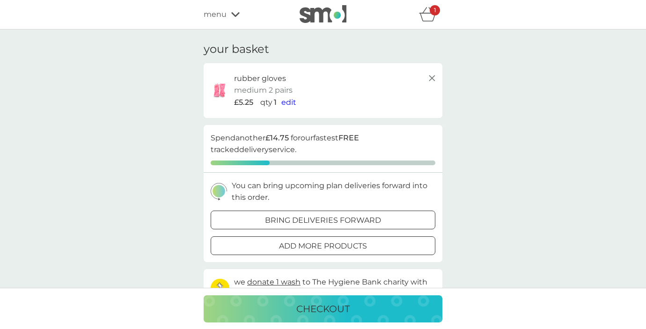
click at [290, 100] on span "edit" at bounding box center [288, 102] width 15 height 9
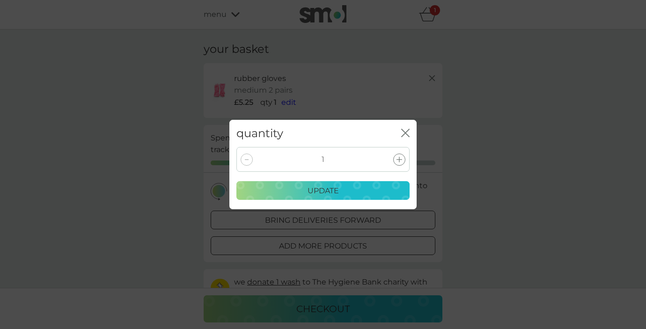
click at [404, 130] on icon "close" at bounding box center [405, 133] width 8 height 8
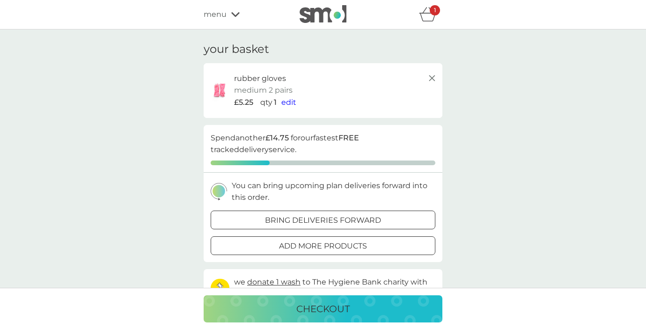
click at [428, 16] on icon "basket" at bounding box center [428, 14] width 18 height 15
click at [430, 79] on line at bounding box center [432, 78] width 6 height 6
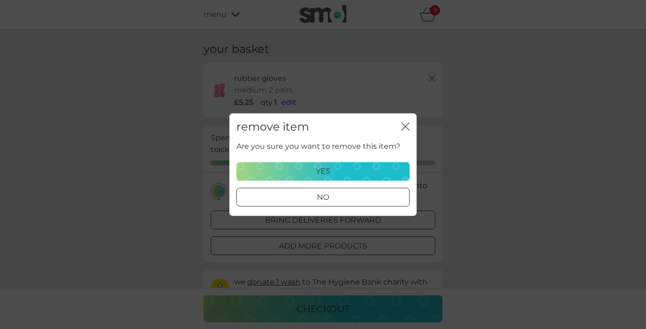
click at [343, 172] on div "yes" at bounding box center [322, 171] width 161 height 12
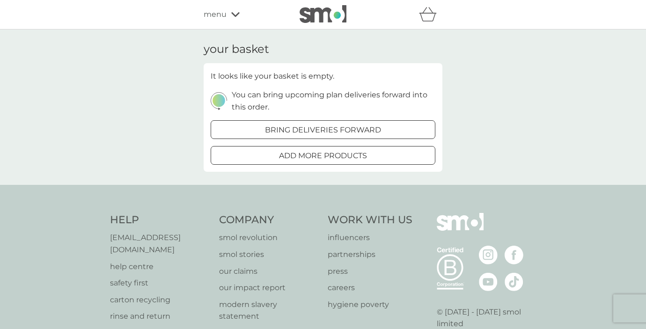
click at [224, 14] on span "menu" at bounding box center [214, 14] width 23 height 12
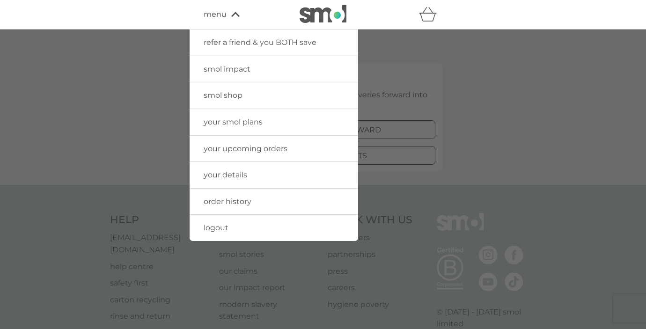
click at [236, 144] on span "your upcoming orders" at bounding box center [245, 148] width 84 height 9
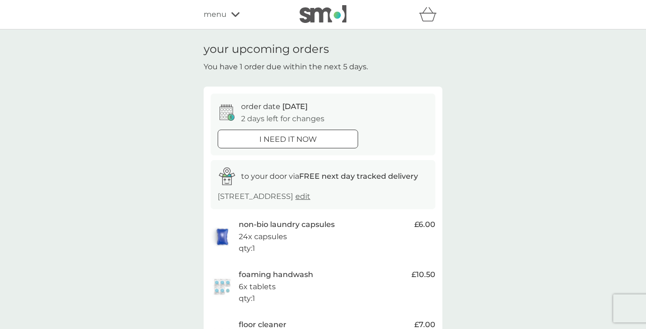
click at [219, 10] on span "menu" at bounding box center [214, 14] width 23 height 12
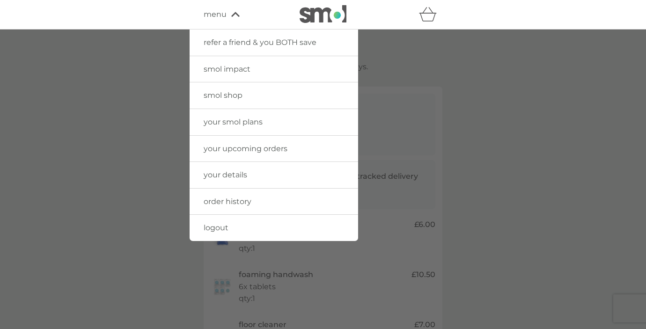
click at [234, 197] on span "order history" at bounding box center [227, 201] width 48 height 9
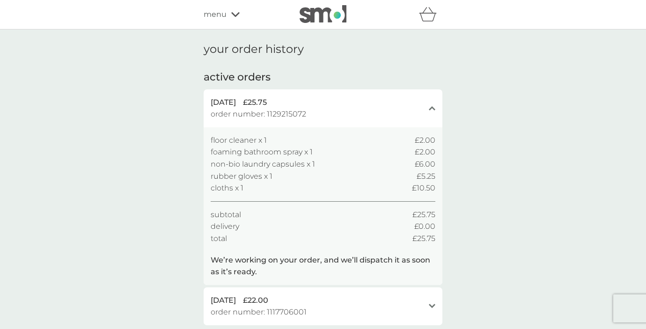
click at [214, 14] on span "menu" at bounding box center [214, 14] width 23 height 12
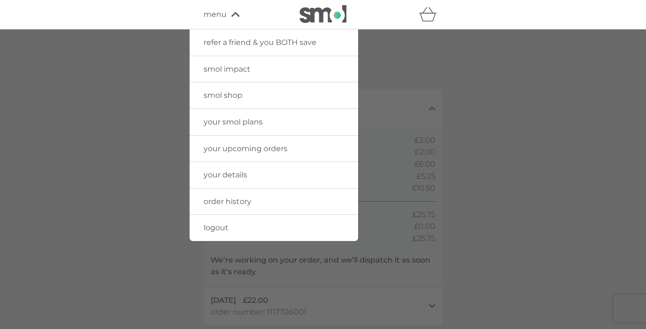
click at [246, 151] on span "your upcoming orders" at bounding box center [245, 148] width 84 height 9
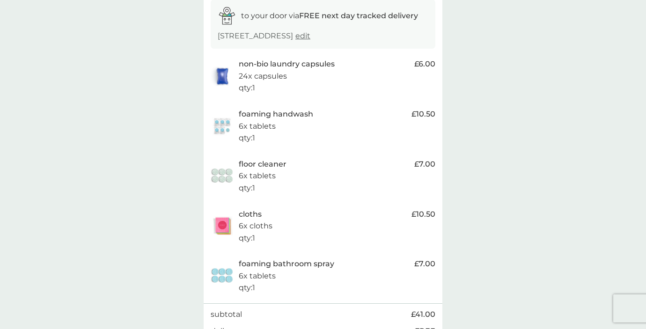
scroll to position [168, 0]
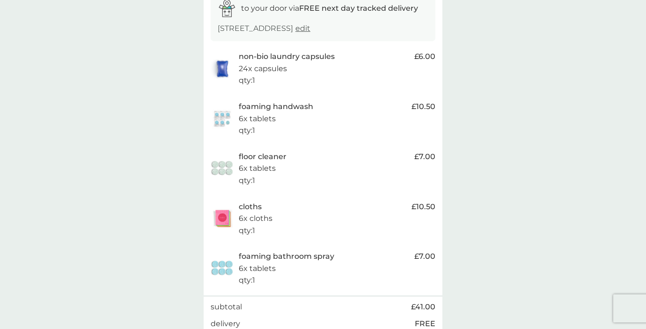
click at [293, 77] on div "non-bio laundry capsules 24x capsules qty : 1" at bounding box center [324, 69] width 171 height 36
click at [278, 64] on p "24x capsules" at bounding box center [263, 69] width 48 height 12
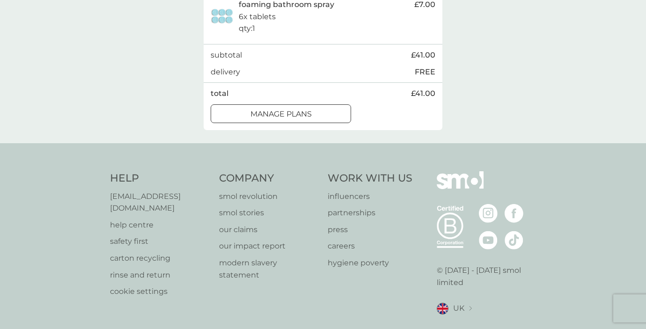
scroll to position [423, 0]
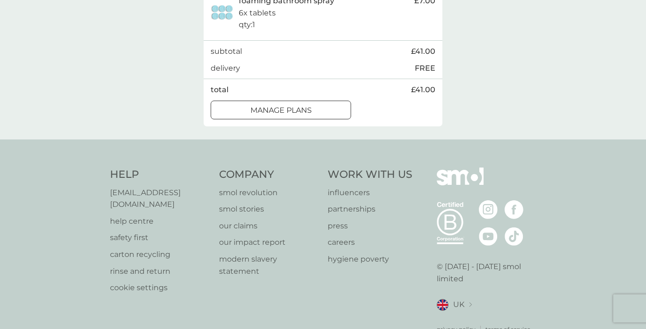
click at [282, 104] on p "manage plans" at bounding box center [280, 110] width 61 height 12
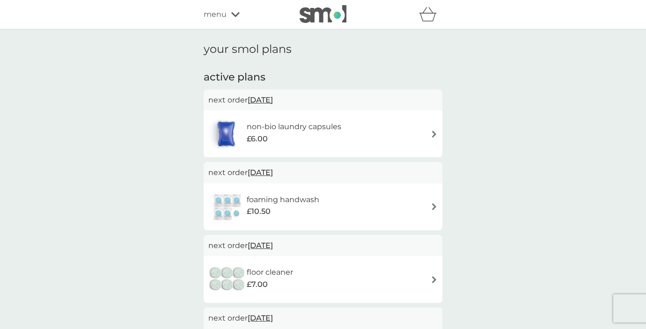
click at [367, 129] on div "non-bio laundry capsules £6.00" at bounding box center [322, 133] width 229 height 33
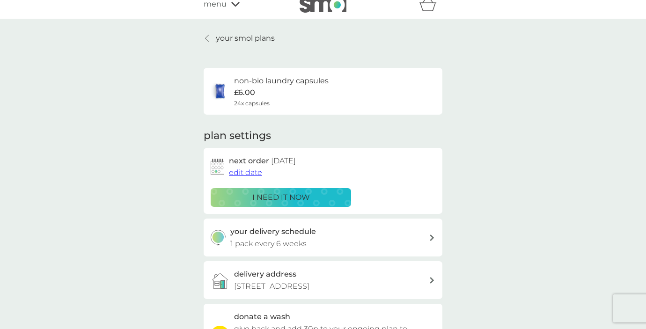
scroll to position [13, 0]
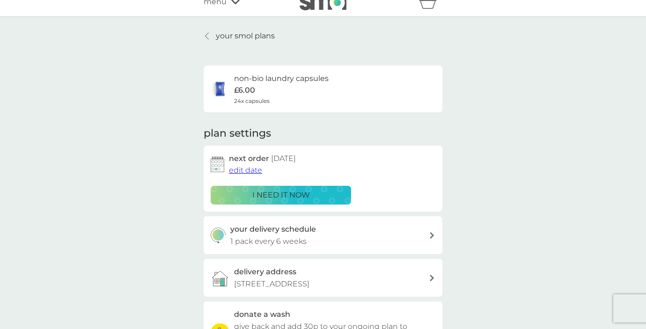
click at [254, 170] on span "edit date" at bounding box center [245, 170] width 33 height 9
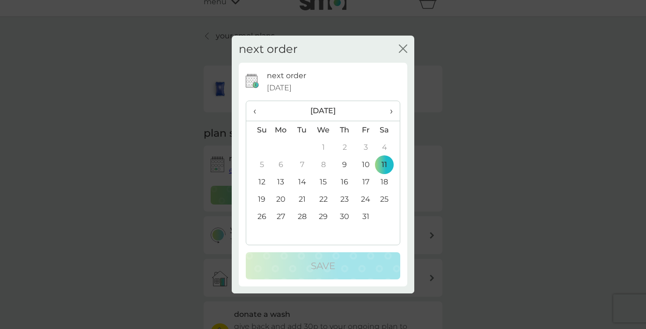
click at [391, 111] on span "›" at bounding box center [387, 111] width 9 height 20
click at [282, 216] on td "24" at bounding box center [281, 216] width 22 height 17
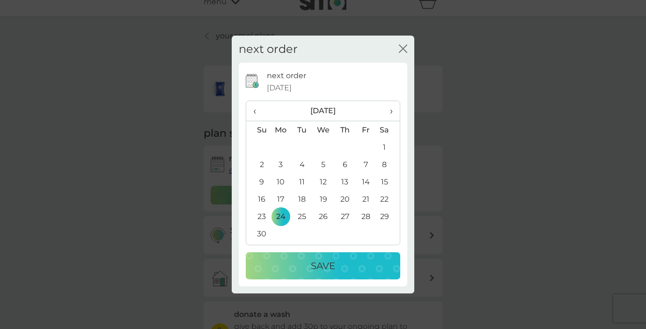
click at [312, 262] on p "Save" at bounding box center [323, 265] width 24 height 15
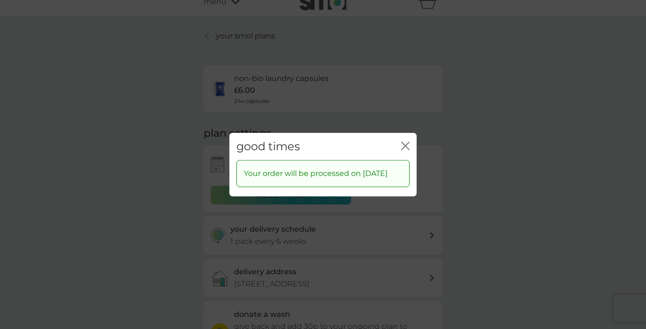
click at [407, 141] on icon "close" at bounding box center [405, 145] width 8 height 8
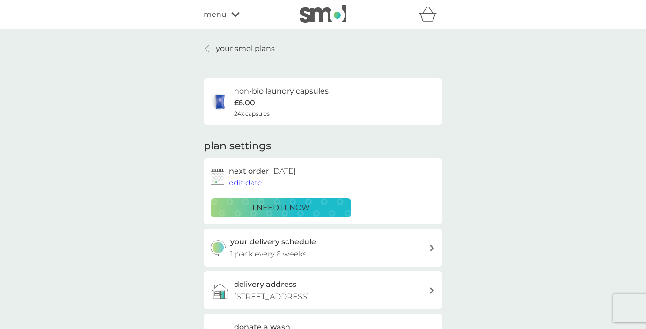
scroll to position [0, 0]
click at [246, 49] on p "your smol plans" at bounding box center [245, 49] width 59 height 12
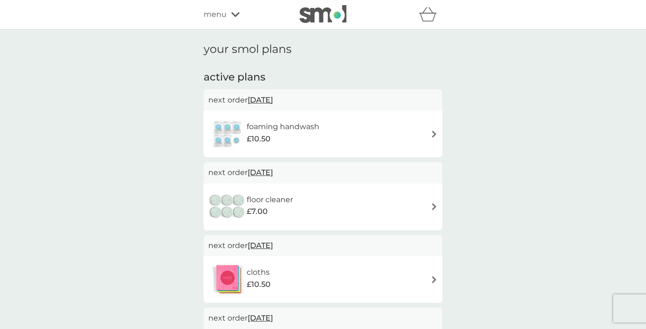
click at [329, 131] on div "foaming handwash £10.50" at bounding box center [322, 133] width 229 height 33
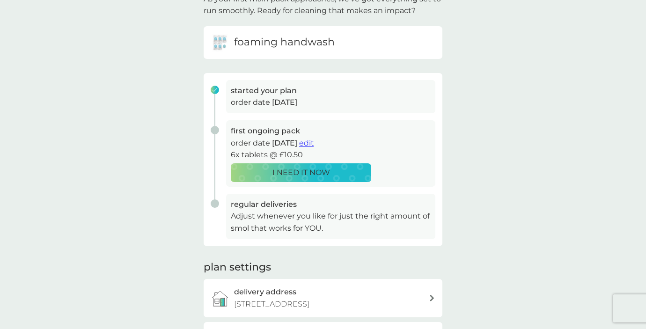
scroll to position [77, 0]
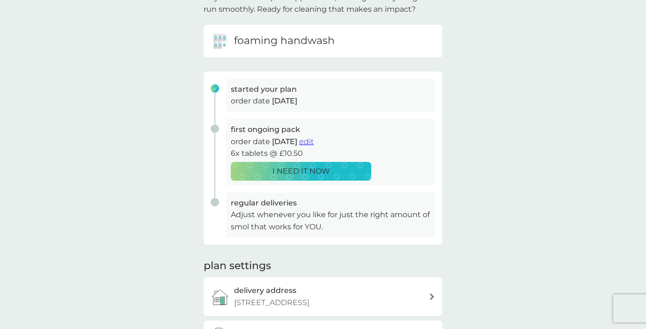
click at [313, 138] on span "edit" at bounding box center [306, 141] width 15 height 9
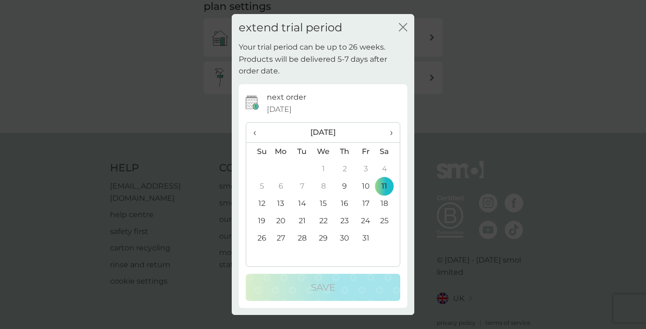
scroll to position [340, 0]
click at [390, 132] on span "›" at bounding box center [387, 133] width 9 height 20
click at [280, 235] on td "24" at bounding box center [281, 237] width 22 height 17
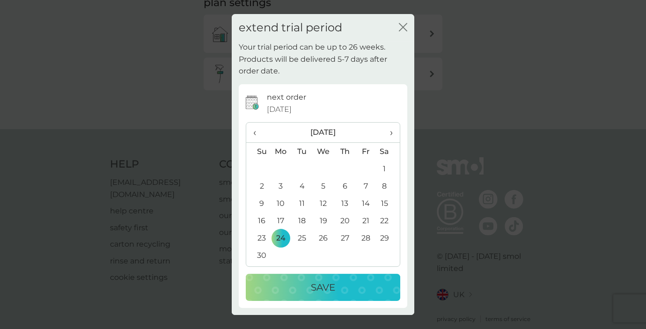
click at [323, 289] on p "Save" at bounding box center [323, 287] width 24 height 15
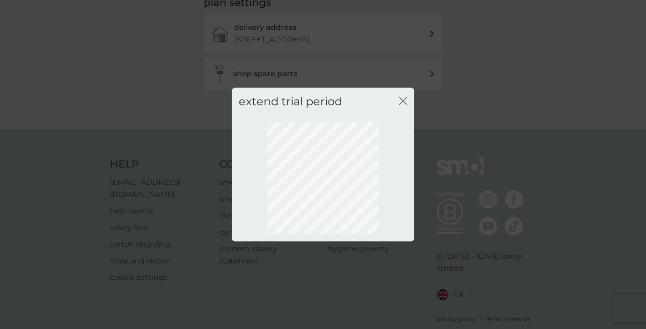
scroll to position [63, 0]
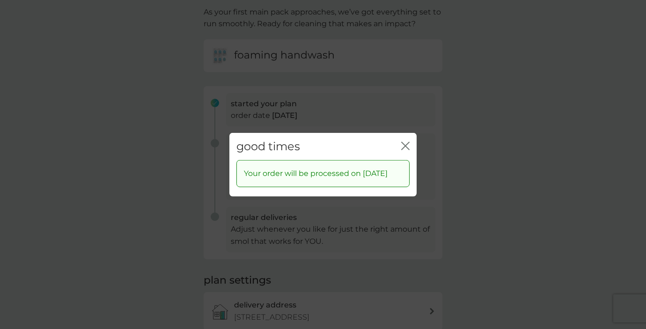
click at [408, 141] on icon "close" at bounding box center [405, 145] width 8 height 8
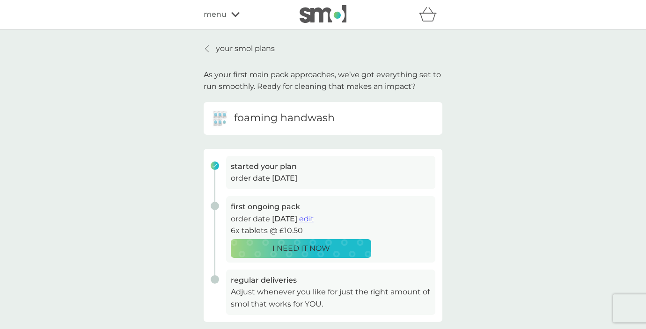
scroll to position [0, 0]
click at [253, 47] on p "your smol plans" at bounding box center [245, 49] width 59 height 12
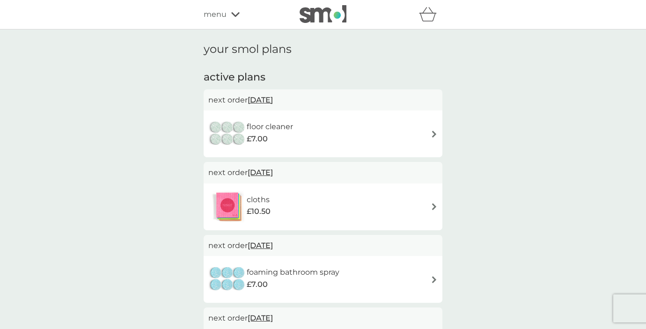
click at [293, 125] on h6 "floor cleaner" at bounding box center [270, 127] width 46 height 12
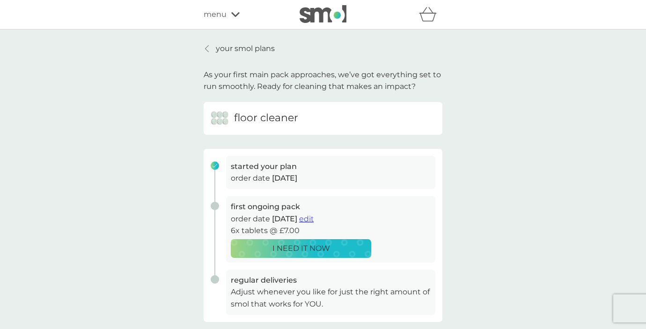
click at [313, 218] on span "edit" at bounding box center [306, 218] width 15 height 9
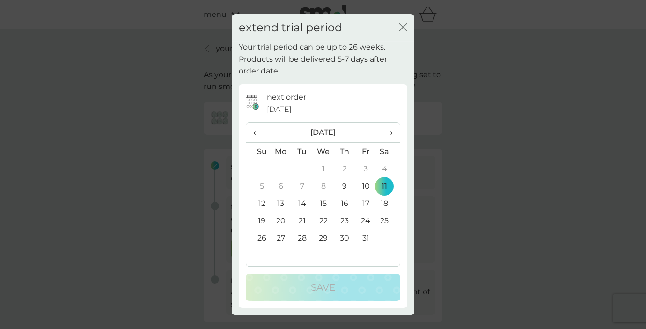
click at [393, 128] on th "›" at bounding box center [387, 133] width 23 height 20
click at [282, 235] on td "24" at bounding box center [281, 237] width 22 height 17
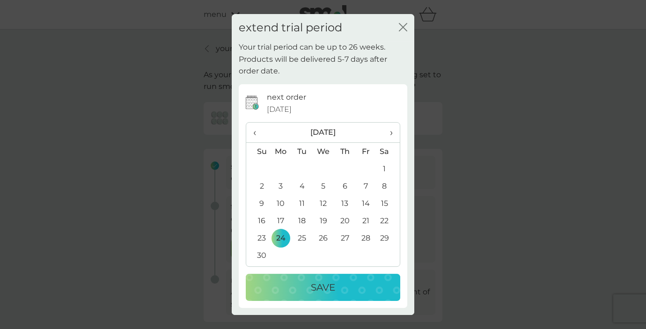
click at [331, 290] on p "Save" at bounding box center [323, 287] width 24 height 15
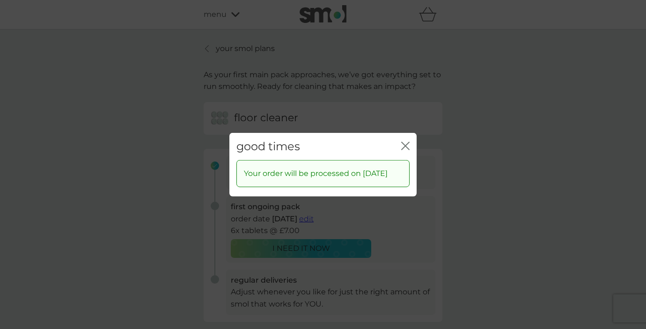
click at [403, 142] on icon "close" at bounding box center [403, 145] width 4 height 7
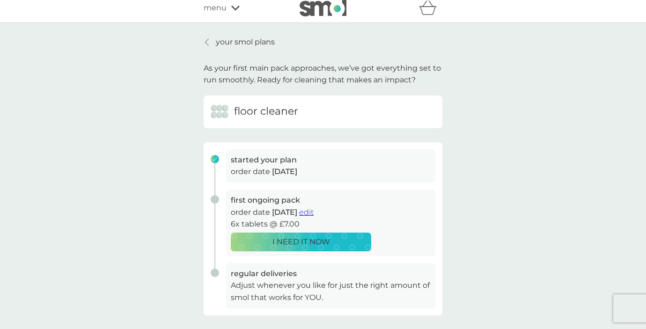
scroll to position [7, 0]
click at [244, 40] on p "your smol plans" at bounding box center [245, 42] width 59 height 12
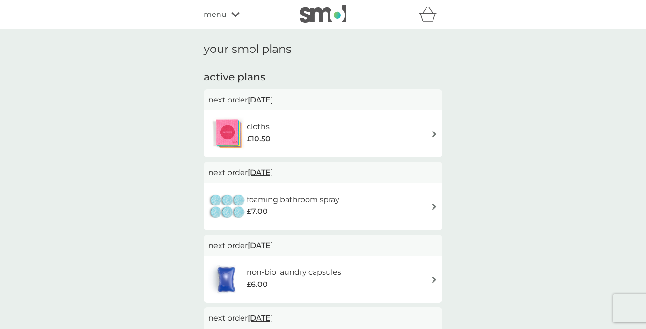
click at [319, 135] on div "cloths £10.50" at bounding box center [322, 133] width 229 height 33
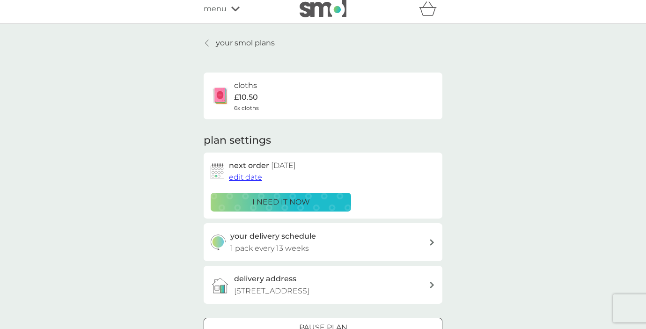
scroll to position [7, 0]
click at [249, 172] on span "edit date" at bounding box center [245, 176] width 33 height 9
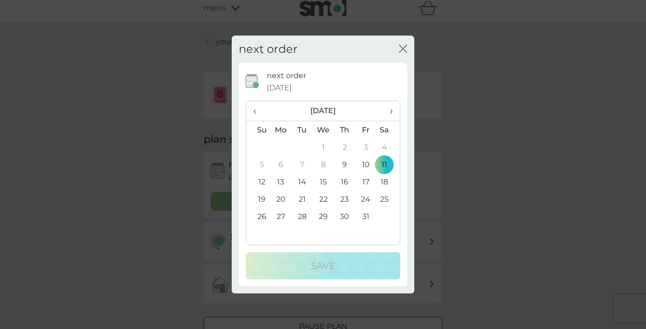
click at [392, 110] on span "›" at bounding box center [387, 111] width 9 height 20
click at [281, 210] on td "24" at bounding box center [281, 216] width 22 height 17
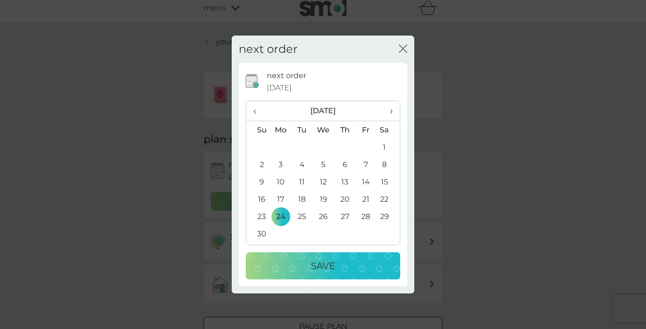
click at [319, 270] on p "Save" at bounding box center [323, 265] width 24 height 15
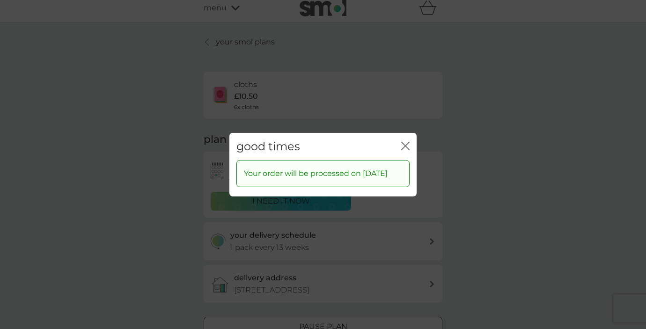
click at [404, 141] on icon "close" at bounding box center [405, 145] width 8 height 8
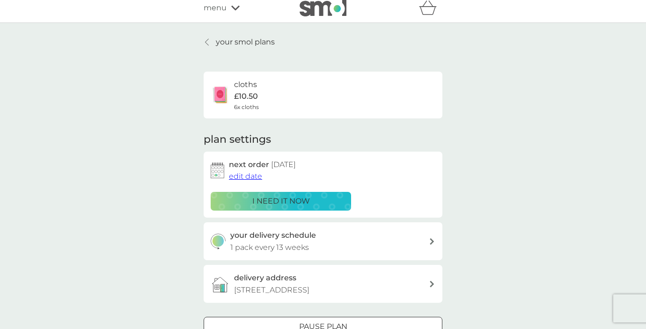
click at [304, 95] on div "cloths £10.50 6x cloths" at bounding box center [323, 95] width 225 height 33
click at [285, 96] on div "cloths £10.50 6x cloths" at bounding box center [323, 95] width 225 height 33
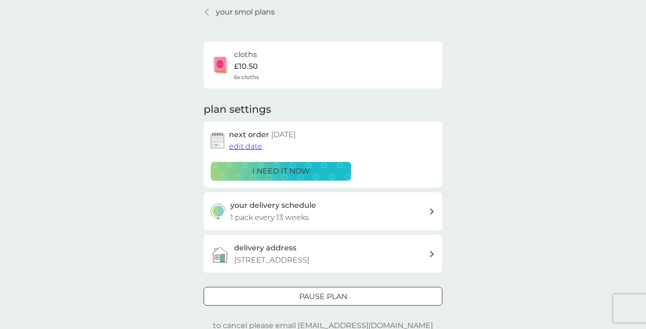
scroll to position [41, 0]
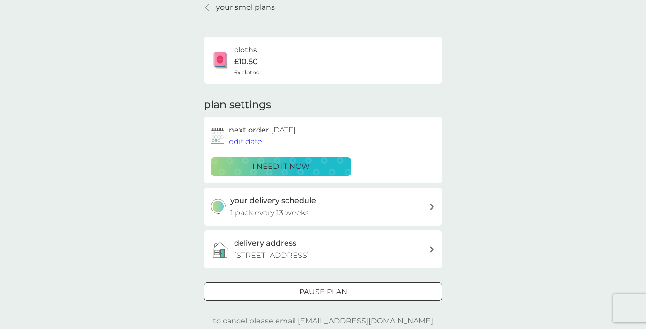
click at [249, 140] on span "edit date" at bounding box center [245, 141] width 33 height 9
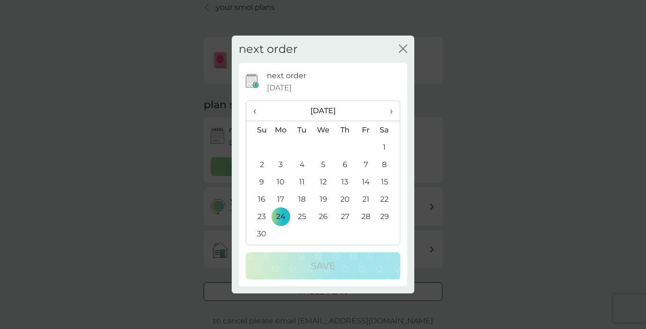
click at [402, 48] on icon "close" at bounding box center [401, 48] width 4 height 7
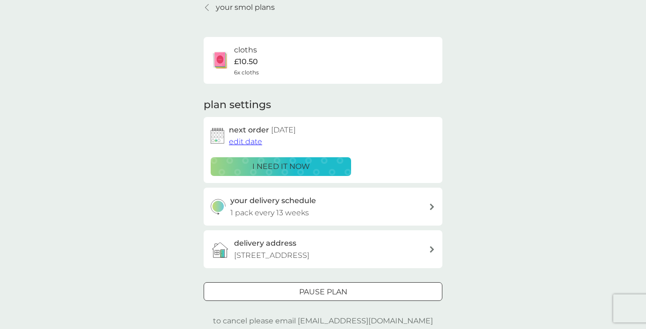
click at [234, 7] on p "your smol plans" at bounding box center [245, 7] width 59 height 12
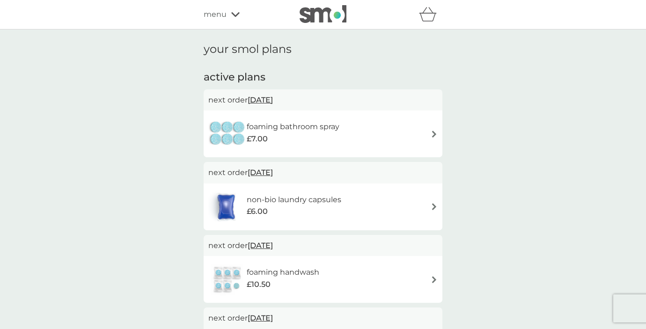
click at [318, 122] on h6 "foaming bathroom spray" at bounding box center [293, 127] width 93 height 12
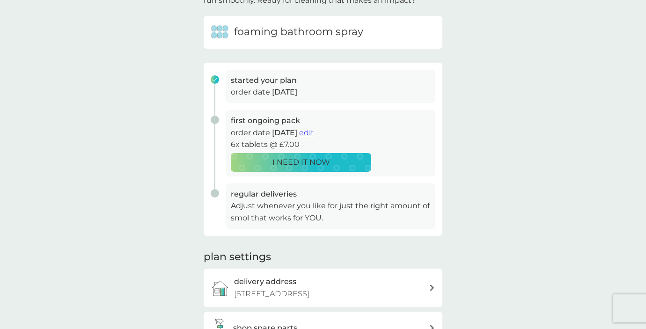
scroll to position [101, 0]
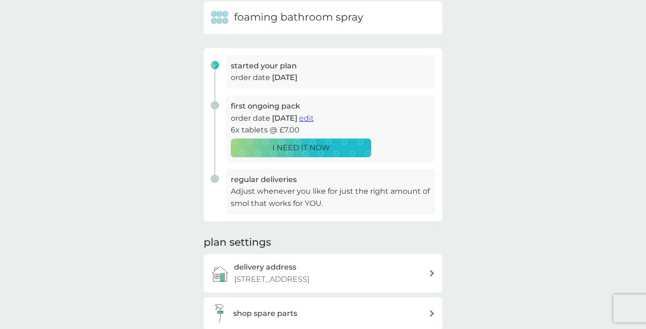
click at [313, 115] on span "edit" at bounding box center [306, 118] width 15 height 9
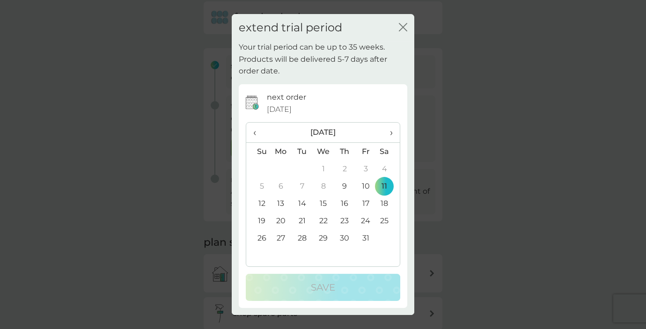
click at [391, 132] on span "›" at bounding box center [387, 133] width 9 height 20
click at [282, 233] on td "24" at bounding box center [281, 237] width 22 height 17
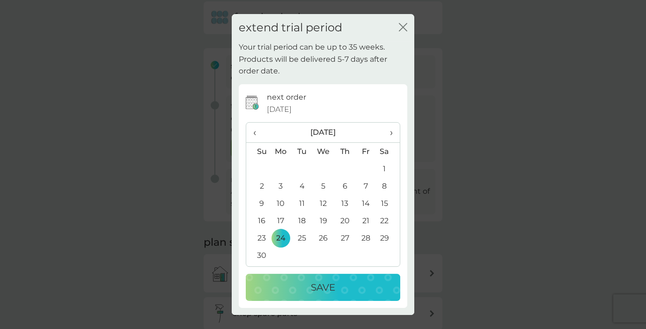
click at [319, 284] on p "Save" at bounding box center [323, 287] width 24 height 15
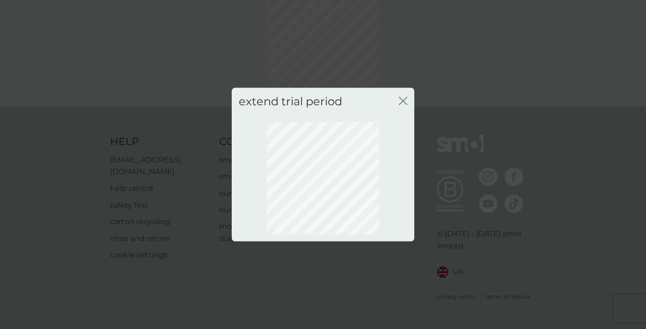
scroll to position [63, 0]
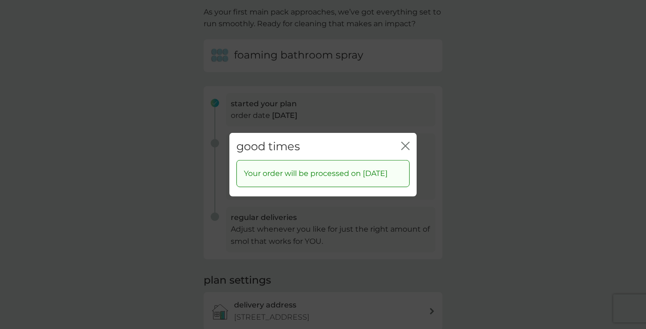
click at [406, 141] on icon "close" at bounding box center [405, 145] width 8 height 8
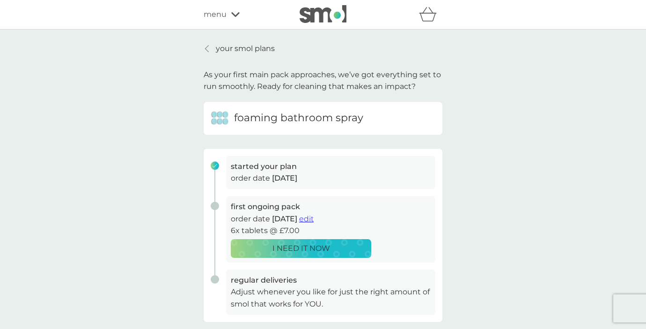
scroll to position [0, 0]
click at [233, 52] on p "your smol plans" at bounding box center [245, 49] width 59 height 12
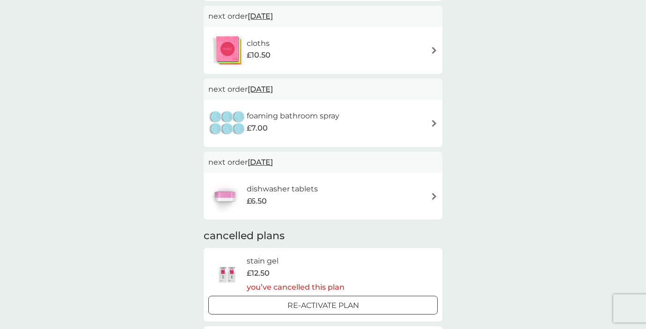
scroll to position [311, 0]
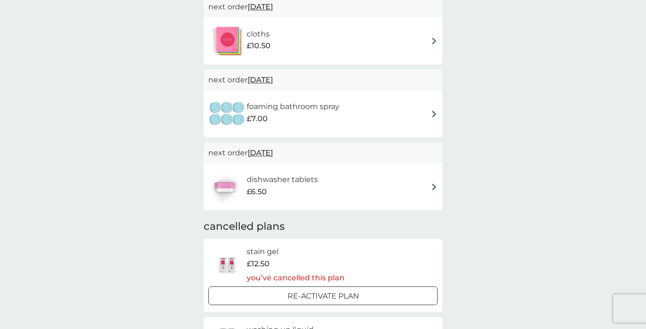
click at [407, 174] on div "dishwasher tablets £6.50" at bounding box center [322, 186] width 229 height 33
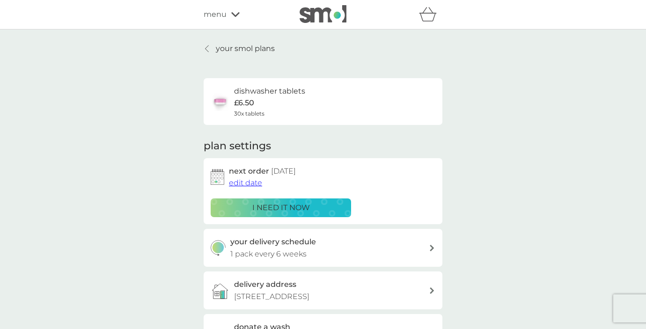
click at [258, 184] on span "edit date" at bounding box center [245, 182] width 33 height 9
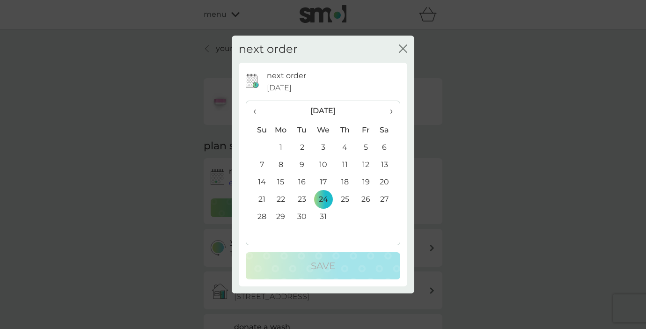
click at [253, 108] on th "‹" at bounding box center [258, 111] width 24 height 20
click at [280, 212] on td "24" at bounding box center [281, 216] width 22 height 17
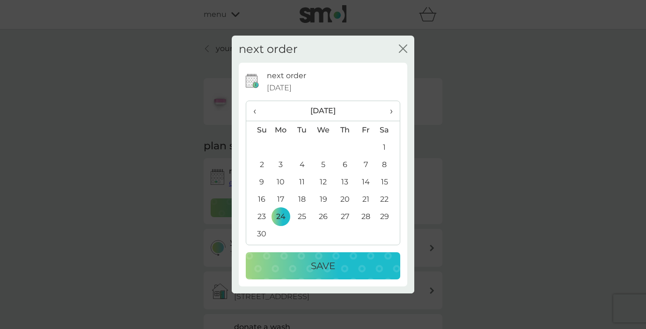
click at [316, 268] on p "Save" at bounding box center [323, 265] width 24 height 15
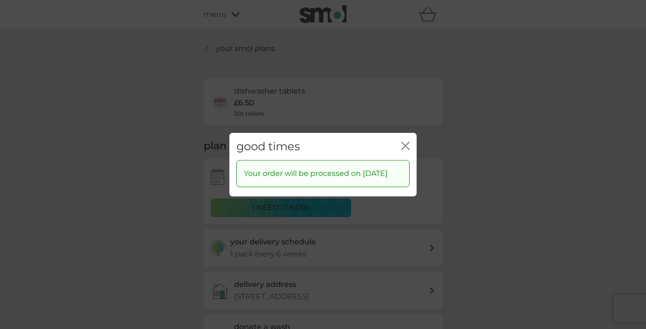
click at [404, 142] on icon "close" at bounding box center [403, 145] width 4 height 7
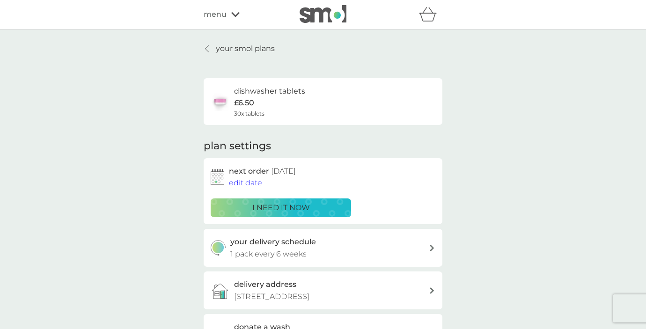
click at [253, 48] on p "your smol plans" at bounding box center [245, 49] width 59 height 12
